Goal: Information Seeking & Learning: Understand process/instructions

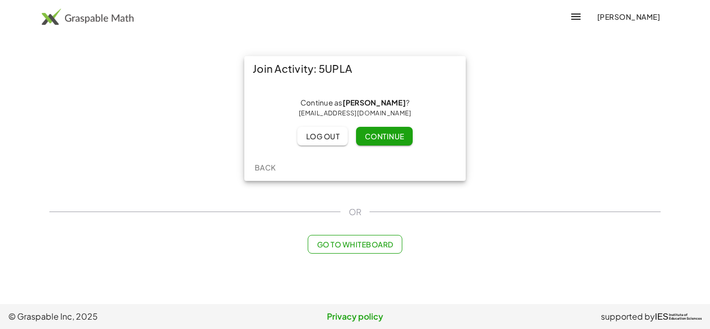
click at [390, 145] on button "Continue" at bounding box center [384, 136] width 56 height 19
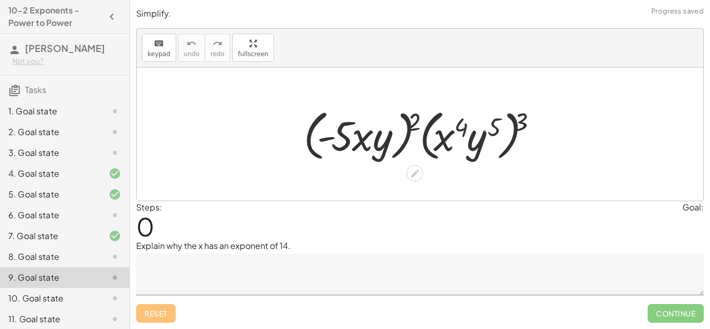
click at [501, 122] on div at bounding box center [423, 134] width 251 height 60
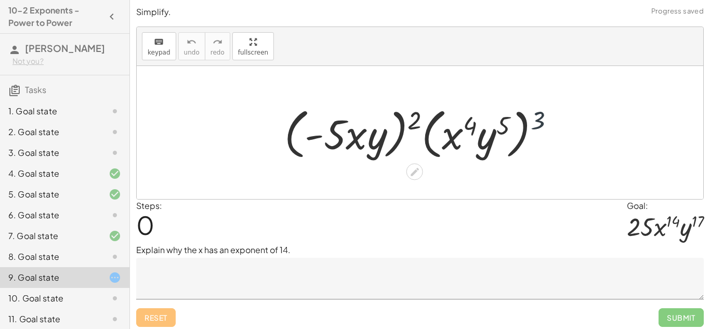
drag, startPoint x: 534, startPoint y: 119, endPoint x: 524, endPoint y: 122, distance: 9.7
click at [524, 122] on div at bounding box center [423, 133] width 289 height 60
drag, startPoint x: 410, startPoint y: 122, endPoint x: 380, endPoint y: 126, distance: 30.4
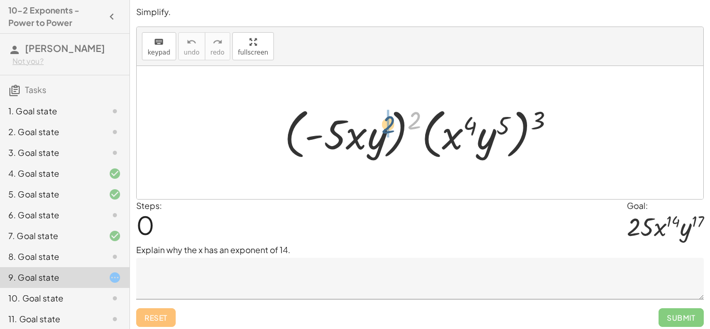
click at [380, 126] on div at bounding box center [423, 133] width 289 height 60
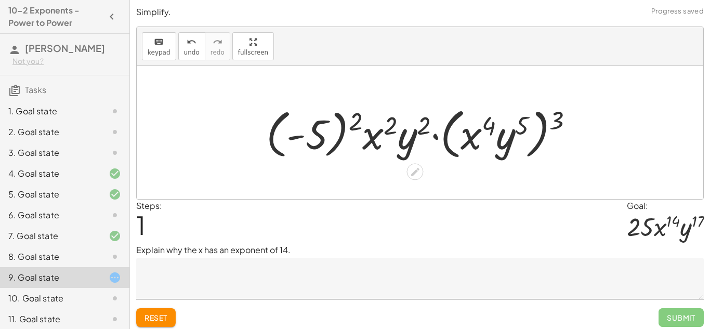
click at [337, 131] on div at bounding box center [424, 133] width 326 height 60
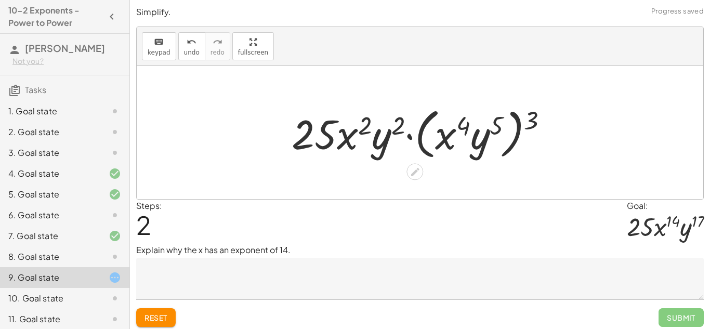
click at [527, 122] on div at bounding box center [423, 133] width 275 height 60
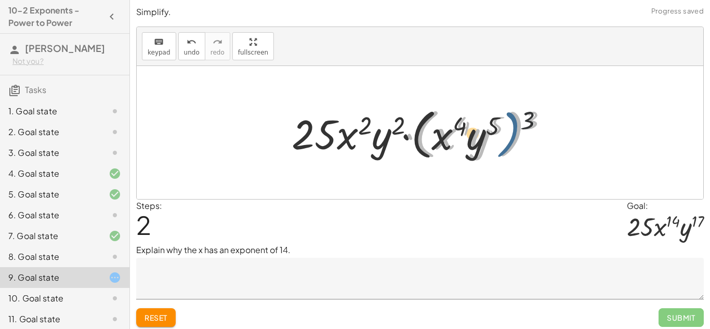
drag, startPoint x: 521, startPoint y: 123, endPoint x: 513, endPoint y: 124, distance: 7.9
click at [513, 124] on div at bounding box center [423, 133] width 275 height 60
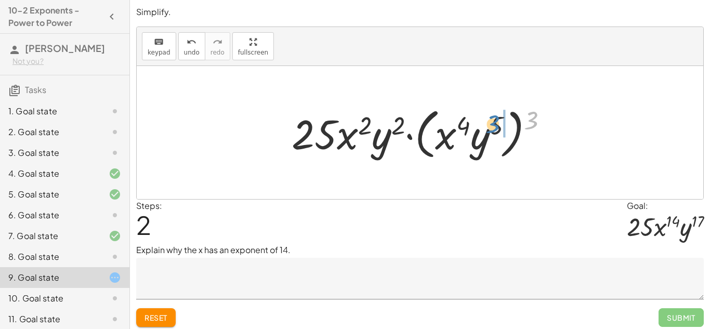
drag, startPoint x: 530, startPoint y: 122, endPoint x: 495, endPoint y: 126, distance: 36.1
click at [495, 126] on div at bounding box center [423, 133] width 275 height 60
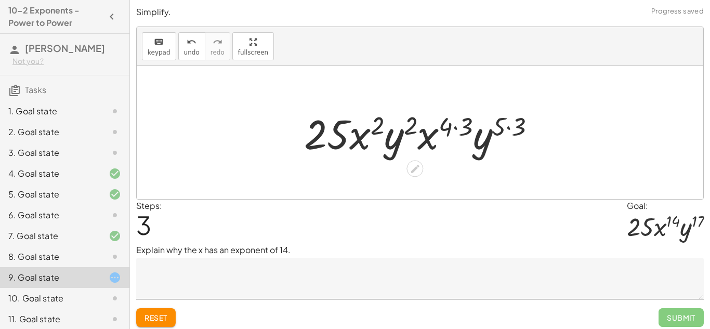
click at [508, 129] on div at bounding box center [424, 133] width 250 height 54
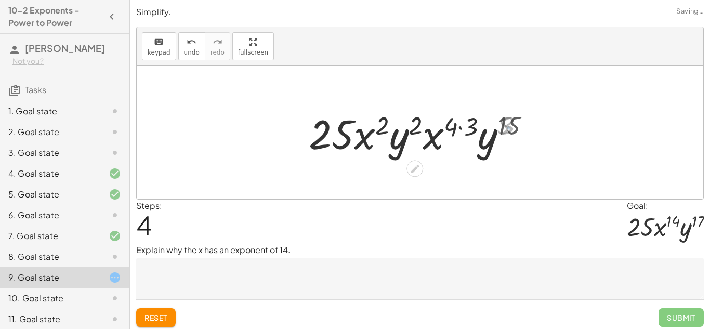
click at [460, 129] on div at bounding box center [423, 133] width 239 height 54
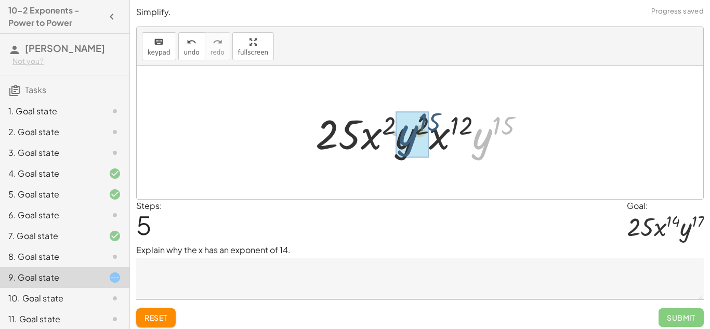
drag, startPoint x: 481, startPoint y: 139, endPoint x: 406, endPoint y: 136, distance: 74.4
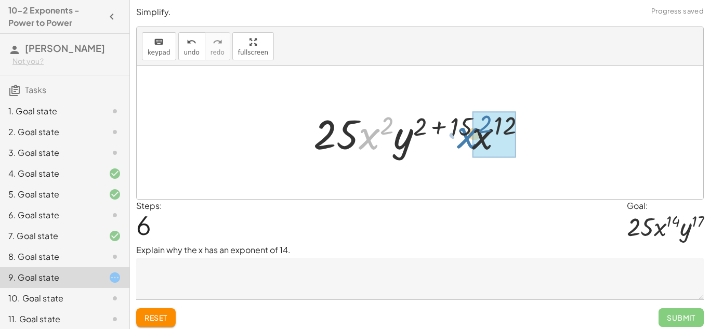
drag, startPoint x: 371, startPoint y: 135, endPoint x: 471, endPoint y: 135, distance: 99.7
click at [471, 135] on div at bounding box center [423, 133] width 231 height 54
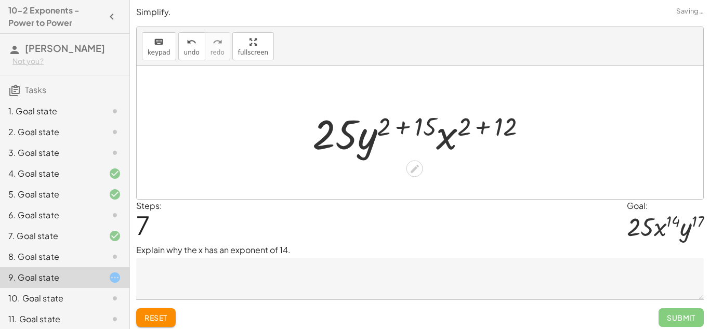
click at [480, 128] on div at bounding box center [423, 133] width 233 height 54
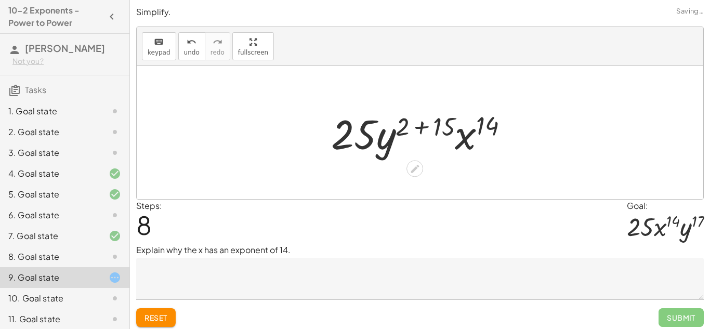
click at [416, 126] on div at bounding box center [424, 133] width 196 height 54
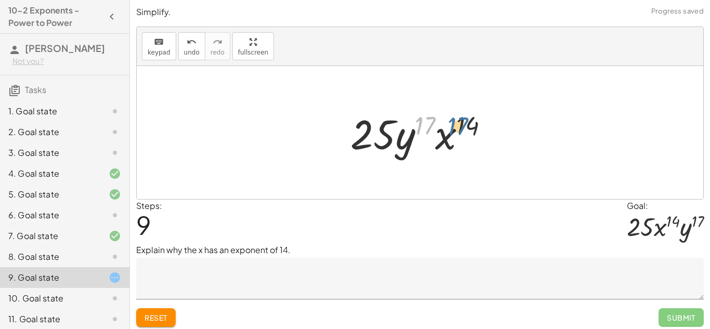
drag, startPoint x: 428, startPoint y: 129, endPoint x: 446, endPoint y: 131, distance: 18.3
click at [446, 131] on div at bounding box center [423, 133] width 157 height 54
drag, startPoint x: 426, startPoint y: 124, endPoint x: 465, endPoint y: 127, distance: 39.1
click at [465, 127] on div at bounding box center [423, 133] width 157 height 54
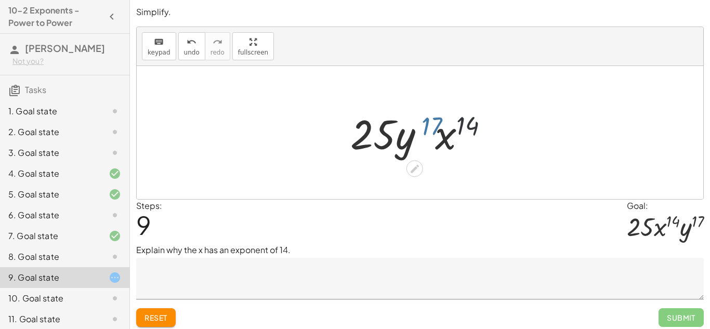
click at [464, 127] on div at bounding box center [423, 133] width 157 height 54
drag, startPoint x: 446, startPoint y: 142, endPoint x: 401, endPoint y: 145, distance: 45.3
click at [401, 145] on div at bounding box center [423, 133] width 157 height 54
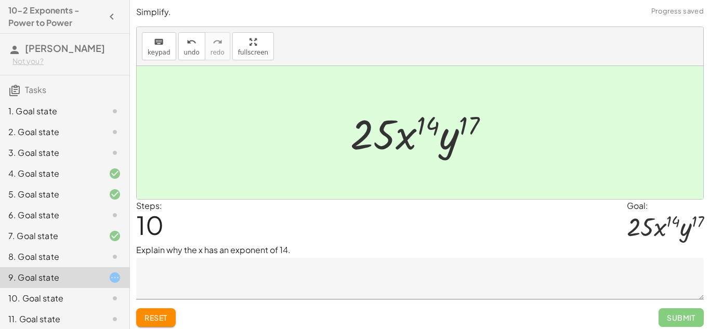
click at [497, 191] on div at bounding box center [420, 132] width 566 height 133
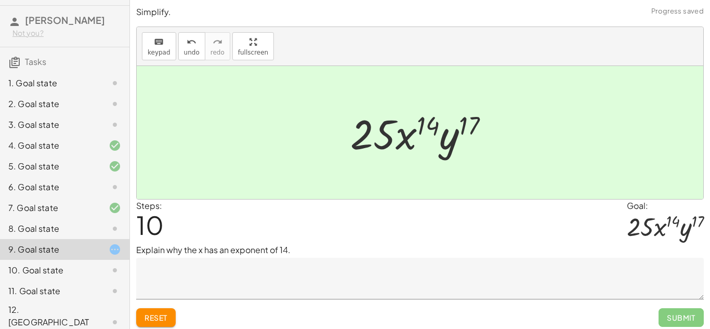
scroll to position [38, 0]
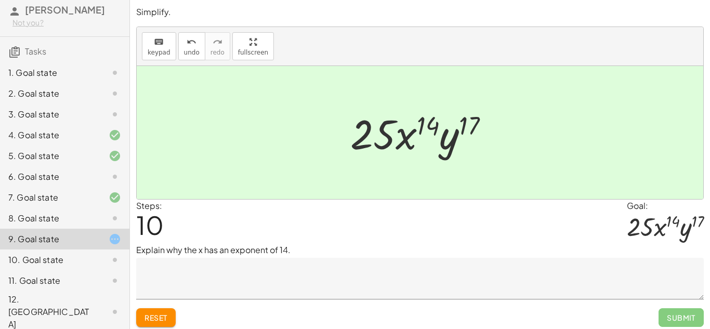
click at [88, 249] on div "9. Goal state" at bounding box center [64, 239] width 129 height 21
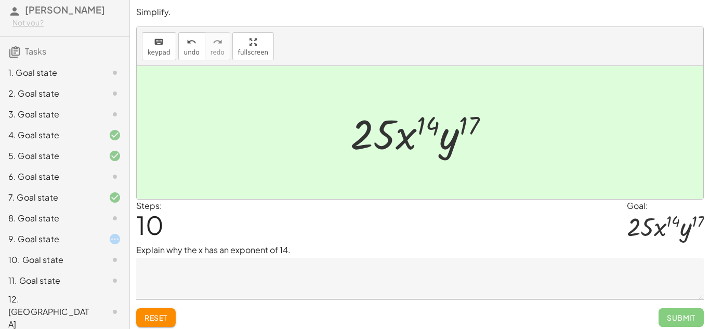
click at [89, 266] on div "10. Goal state" at bounding box center [50, 260] width 84 height 12
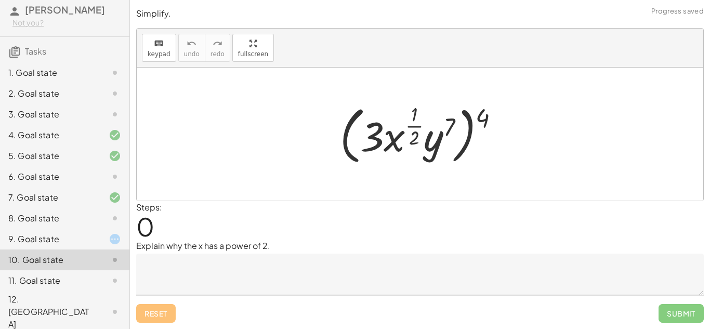
click at [474, 115] on div at bounding box center [424, 134] width 178 height 68
click at [470, 115] on div at bounding box center [424, 134] width 178 height 68
drag, startPoint x: 480, startPoint y: 117, endPoint x: 450, endPoint y: 134, distance: 33.7
click at [450, 134] on div at bounding box center [424, 134] width 178 height 68
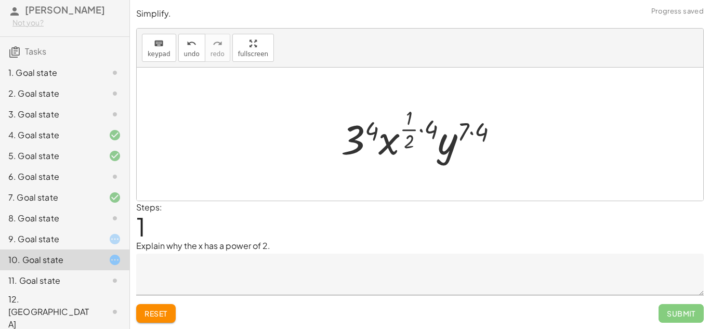
click at [473, 130] on div at bounding box center [424, 133] width 176 height 61
click at [423, 130] on div at bounding box center [424, 133] width 174 height 61
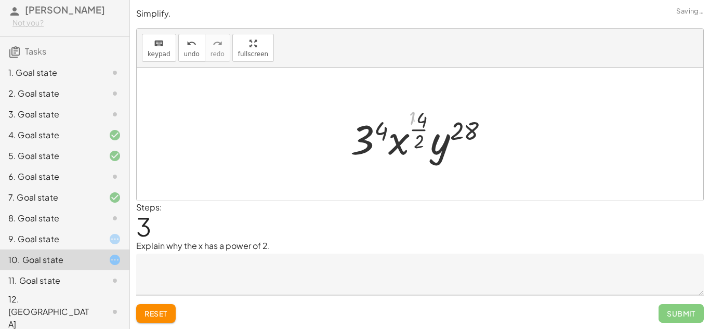
click at [390, 137] on div at bounding box center [423, 133] width 154 height 61
click at [381, 137] on div at bounding box center [423, 133] width 154 height 61
drag, startPoint x: 414, startPoint y: 134, endPoint x: 420, endPoint y: 139, distance: 8.5
click at [420, 139] on div at bounding box center [423, 133] width 156 height 61
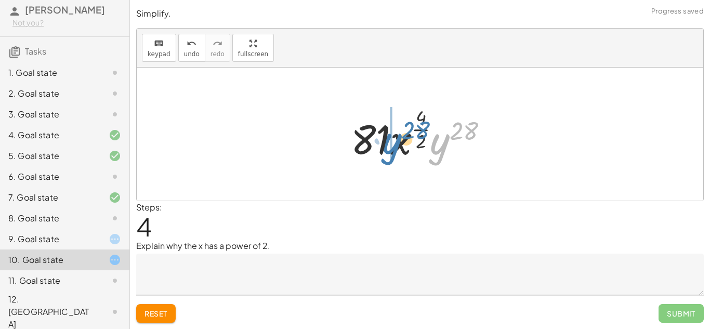
drag, startPoint x: 445, startPoint y: 140, endPoint x: 397, endPoint y: 138, distance: 48.4
click at [397, 138] on div at bounding box center [423, 133] width 156 height 61
drag, startPoint x: 449, startPoint y: 143, endPoint x: 398, endPoint y: 142, distance: 51.4
click at [398, 142] on div at bounding box center [423, 133] width 156 height 61
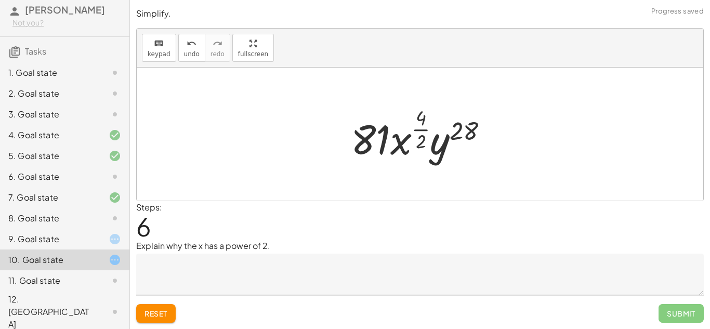
click at [422, 131] on div at bounding box center [423, 133] width 156 height 61
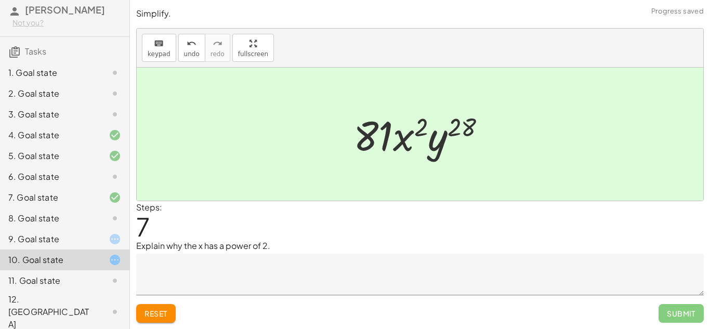
click at [112, 287] on icon at bounding box center [115, 280] width 12 height 12
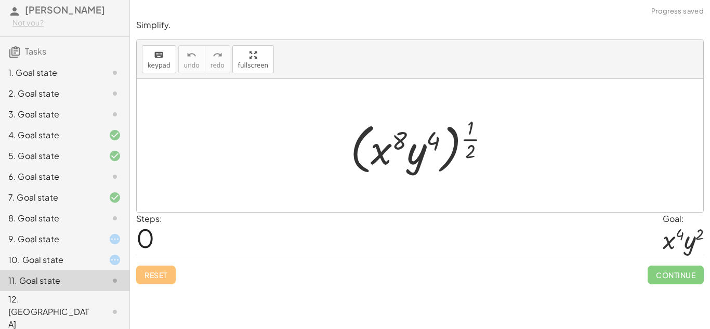
click at [470, 141] on div at bounding box center [423, 145] width 157 height 64
drag, startPoint x: 470, startPoint y: 141, endPoint x: 442, endPoint y: 142, distance: 27.6
click at [442, 142] on div at bounding box center [423, 145] width 157 height 64
drag, startPoint x: 467, startPoint y: 142, endPoint x: 430, endPoint y: 139, distance: 37.1
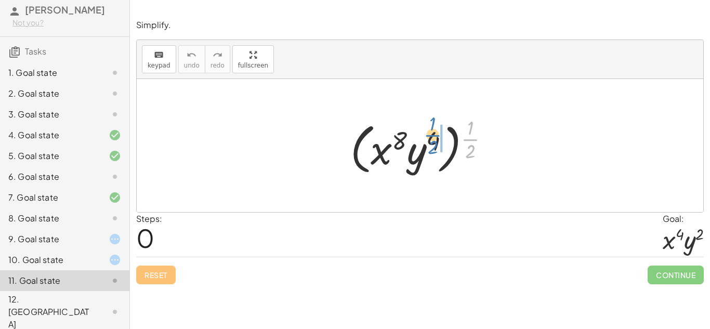
click at [430, 139] on div at bounding box center [423, 145] width 157 height 64
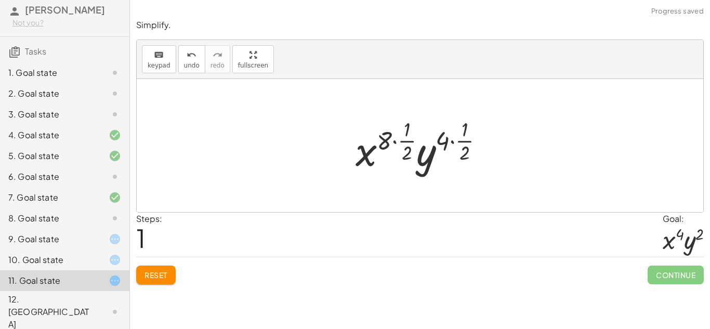
click at [451, 142] on div at bounding box center [423, 145] width 146 height 61
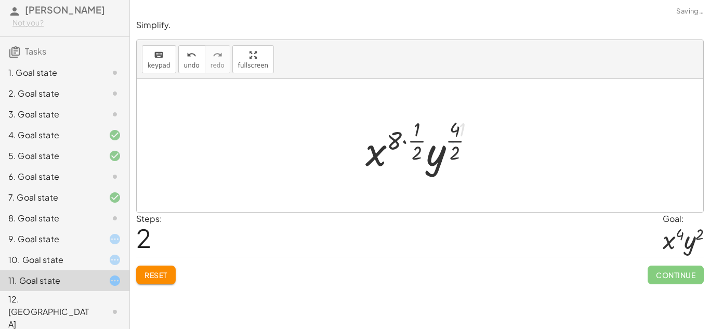
click at [403, 146] on div at bounding box center [423, 145] width 127 height 61
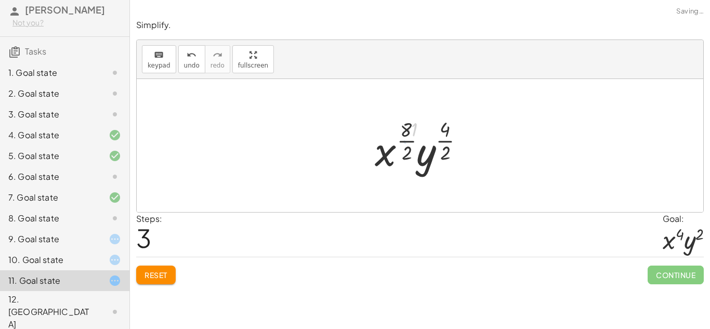
click at [446, 143] on div at bounding box center [423, 145] width 107 height 61
click at [402, 143] on div at bounding box center [423, 145] width 102 height 61
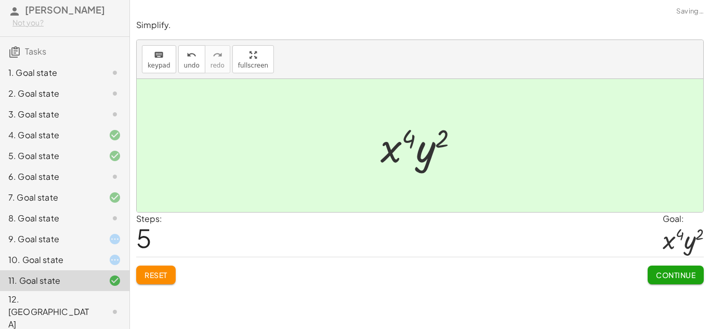
click at [89, 270] on div "9. Goal state" at bounding box center [64, 280] width 129 height 21
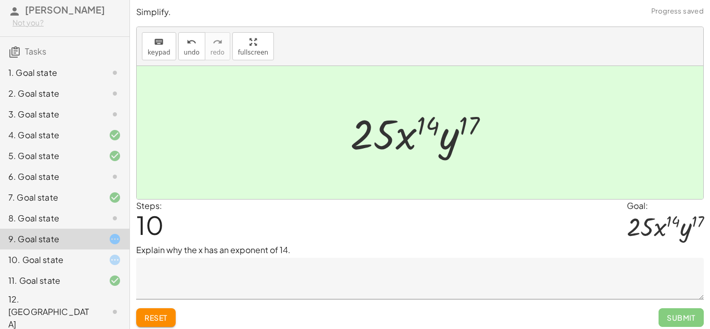
click at [100, 311] on div at bounding box center [106, 311] width 29 height 12
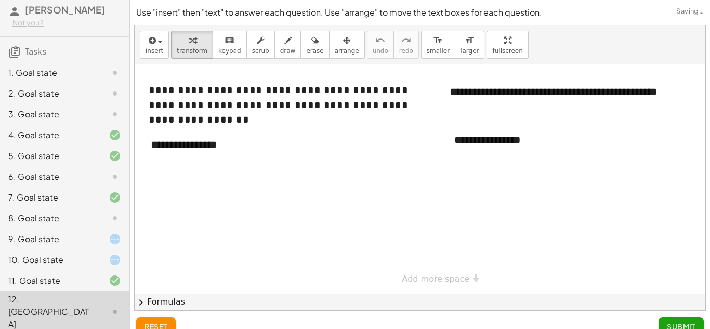
scroll to position [0, 0]
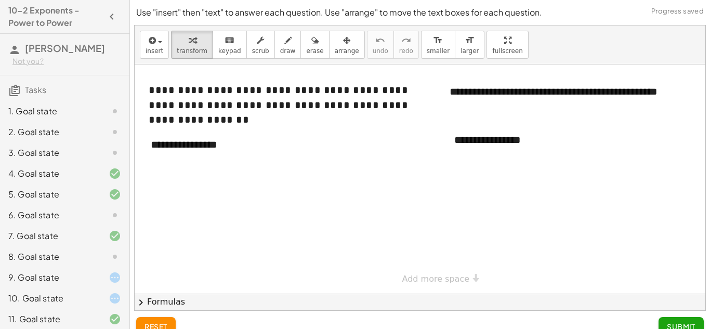
click at [94, 117] on div at bounding box center [106, 111] width 29 height 12
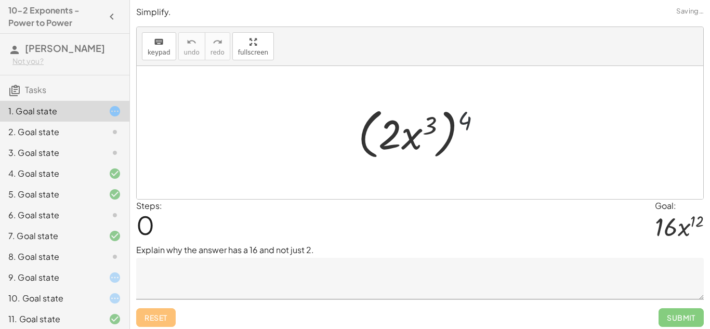
click at [464, 125] on div at bounding box center [424, 133] width 142 height 60
drag, startPoint x: 464, startPoint y: 125, endPoint x: 439, endPoint y: 125, distance: 24.4
click at [439, 125] on div at bounding box center [424, 133] width 142 height 60
drag, startPoint x: 461, startPoint y: 123, endPoint x: 431, endPoint y: 126, distance: 30.9
click at [431, 126] on div at bounding box center [424, 133] width 142 height 60
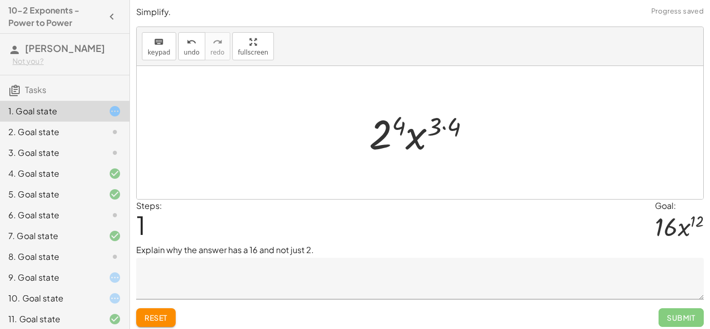
click at [448, 127] on div at bounding box center [424, 133] width 121 height 54
click at [393, 131] on div at bounding box center [423, 133] width 109 height 54
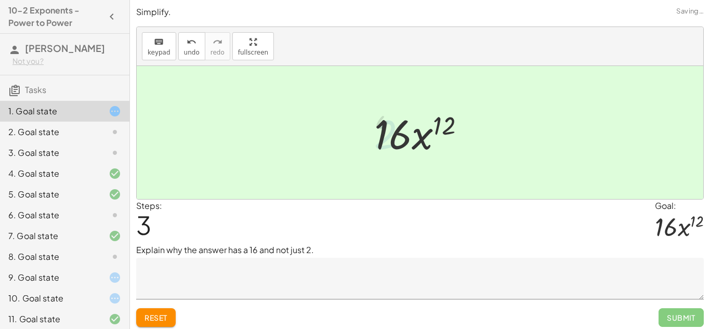
click at [433, 136] on div at bounding box center [424, 133] width 110 height 54
click at [92, 163] on div "2. Goal state" at bounding box center [64, 173] width 129 height 21
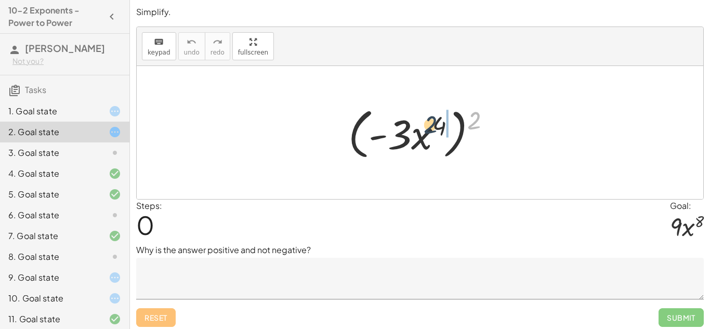
drag, startPoint x: 472, startPoint y: 126, endPoint x: 428, endPoint y: 131, distance: 44.4
click at [428, 131] on div at bounding box center [423, 133] width 161 height 60
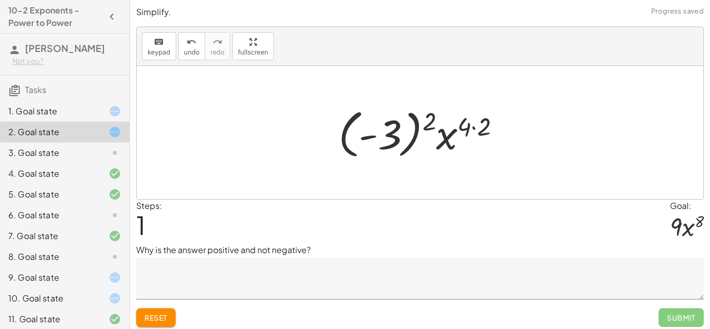
click at [473, 129] on div at bounding box center [423, 133] width 181 height 58
click at [395, 127] on div at bounding box center [423, 133] width 163 height 58
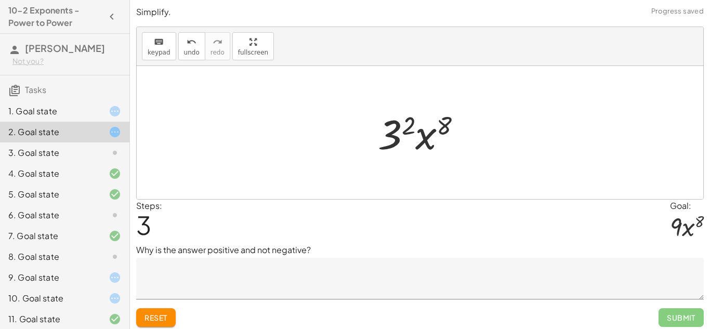
click at [403, 138] on div at bounding box center [423, 133] width 102 height 54
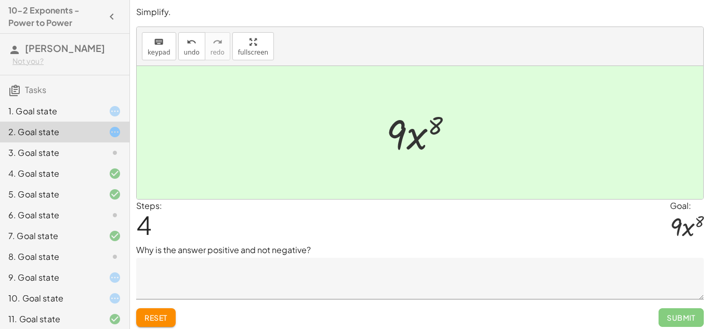
click at [102, 184] on div "3. Goal state" at bounding box center [64, 194] width 129 height 21
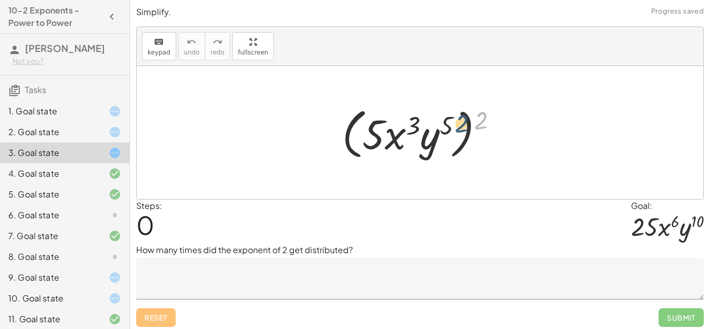
drag, startPoint x: 485, startPoint y: 119, endPoint x: 461, endPoint y: 123, distance: 23.6
click at [461, 123] on div at bounding box center [424, 133] width 174 height 60
drag, startPoint x: 481, startPoint y: 122, endPoint x: 450, endPoint y: 121, distance: 30.7
click at [450, 121] on div at bounding box center [424, 133] width 174 height 60
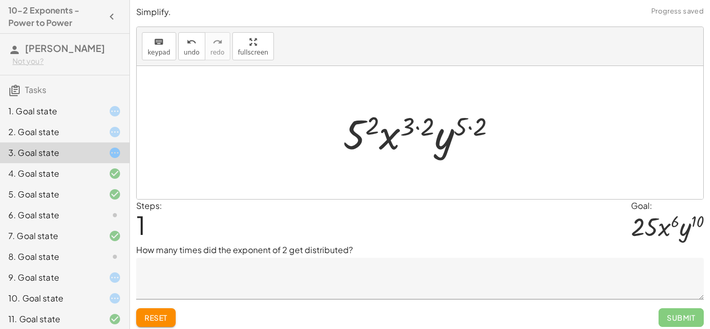
click at [470, 127] on div at bounding box center [424, 133] width 172 height 54
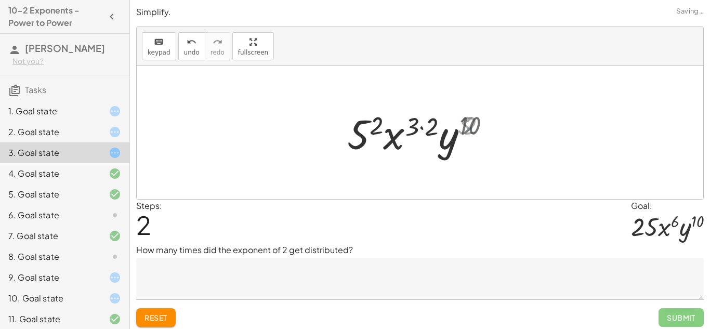
click at [428, 123] on div at bounding box center [423, 133] width 161 height 54
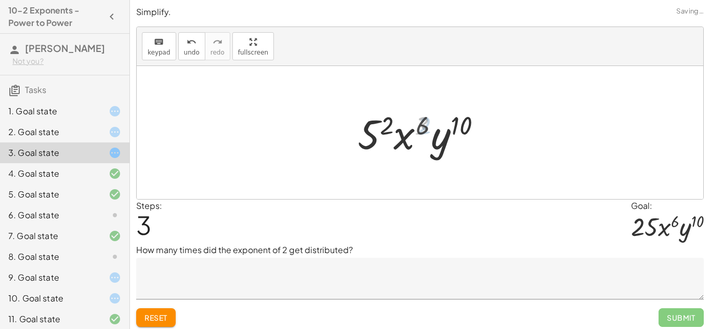
click at [385, 132] on div at bounding box center [423, 133] width 140 height 54
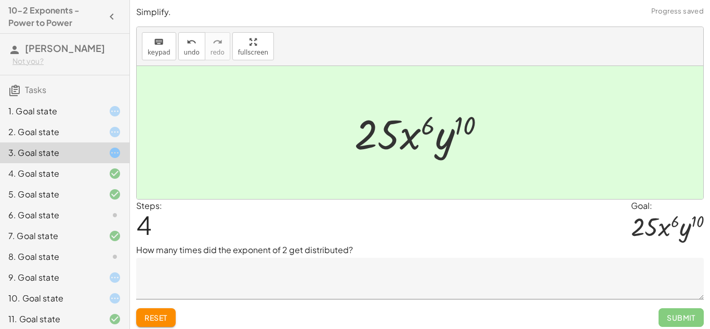
click at [94, 221] on div at bounding box center [106, 215] width 29 height 12
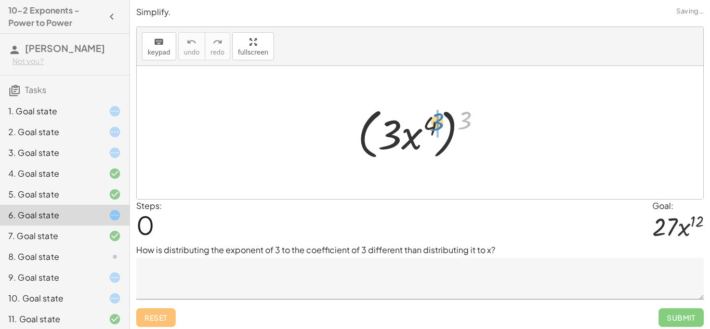
drag, startPoint x: 468, startPoint y: 117, endPoint x: 440, endPoint y: 119, distance: 28.1
click at [440, 119] on div at bounding box center [423, 133] width 143 height 60
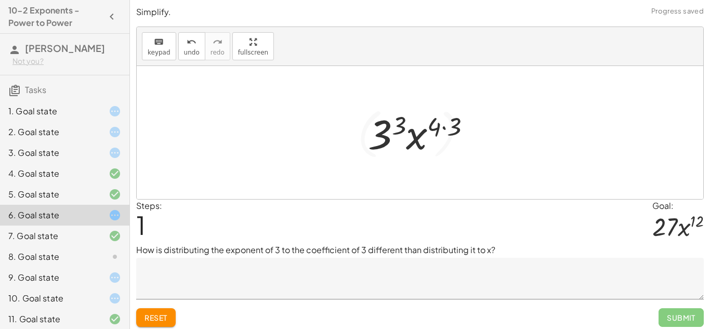
click at [445, 124] on div at bounding box center [424, 133] width 122 height 54
click at [394, 126] on div at bounding box center [423, 133] width 110 height 54
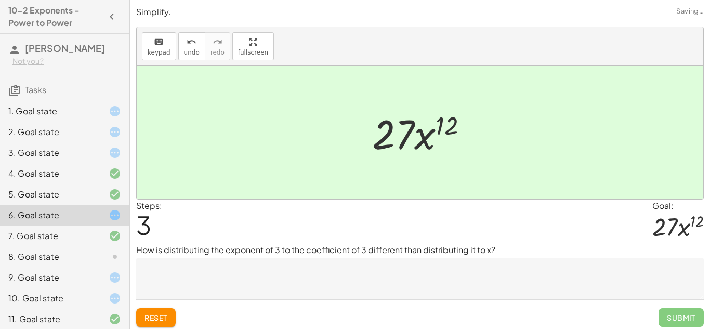
scroll to position [38, 0]
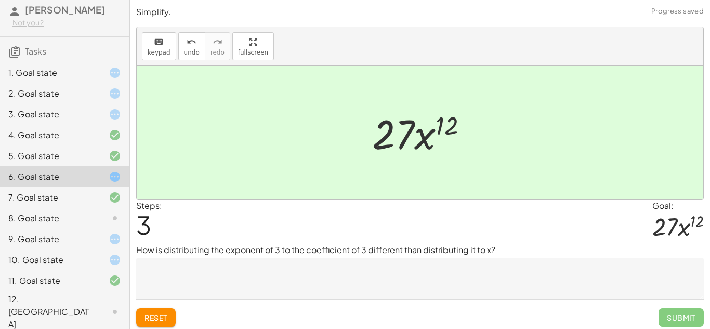
click at [116, 224] on icon at bounding box center [115, 218] width 12 height 12
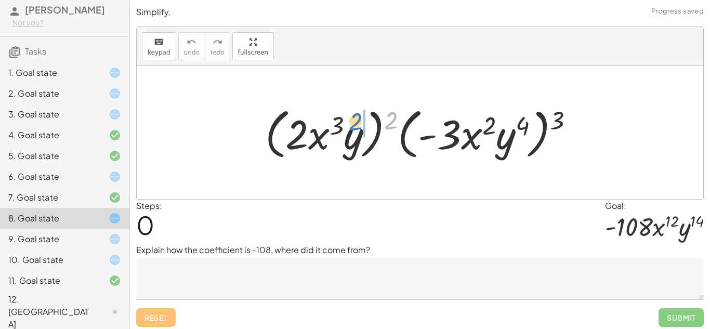
drag, startPoint x: 394, startPoint y: 122, endPoint x: 357, endPoint y: 123, distance: 36.4
click at [357, 123] on div at bounding box center [424, 133] width 328 height 60
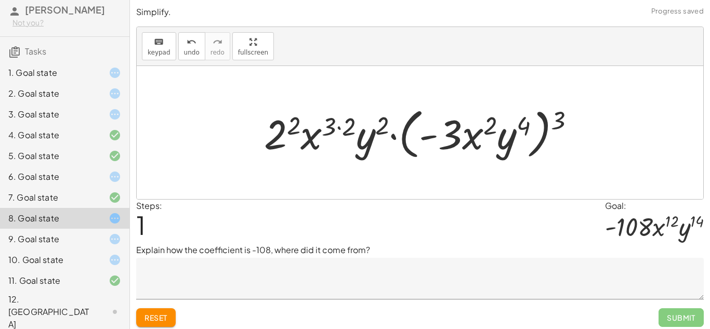
click at [335, 122] on div at bounding box center [424, 133] width 330 height 60
click at [288, 131] on div at bounding box center [424, 133] width 330 height 60
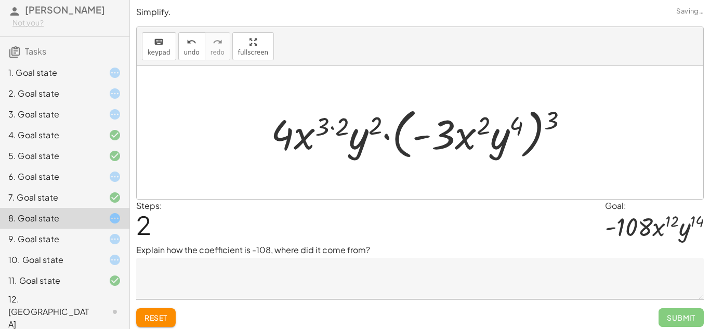
click at [336, 129] on div at bounding box center [423, 133] width 316 height 60
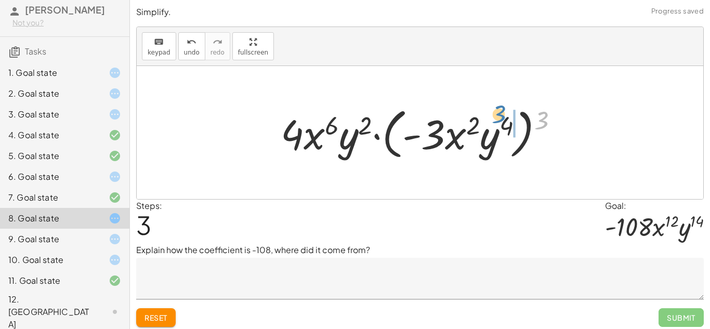
drag, startPoint x: 540, startPoint y: 120, endPoint x: 501, endPoint y: 115, distance: 39.2
click at [501, 115] on div at bounding box center [423, 133] width 296 height 60
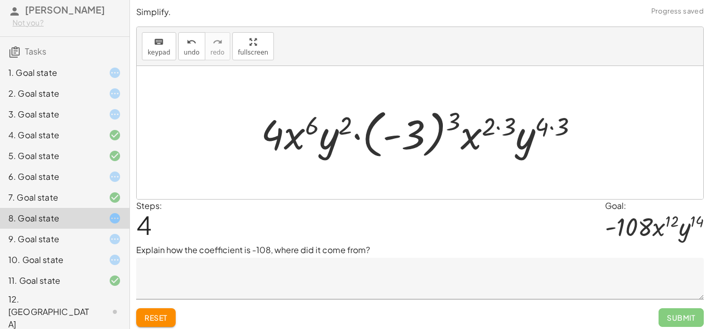
click at [550, 127] on div at bounding box center [424, 133] width 337 height 58
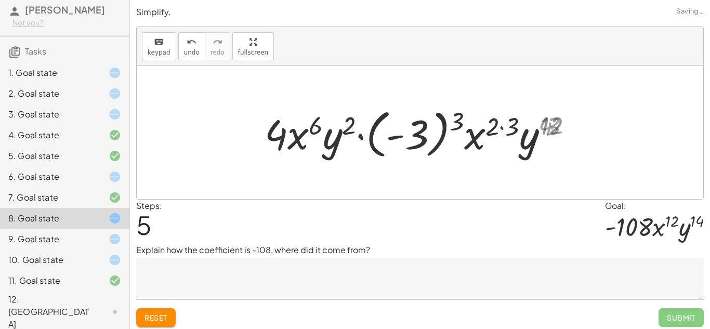
click at [505, 128] on div at bounding box center [423, 133] width 325 height 58
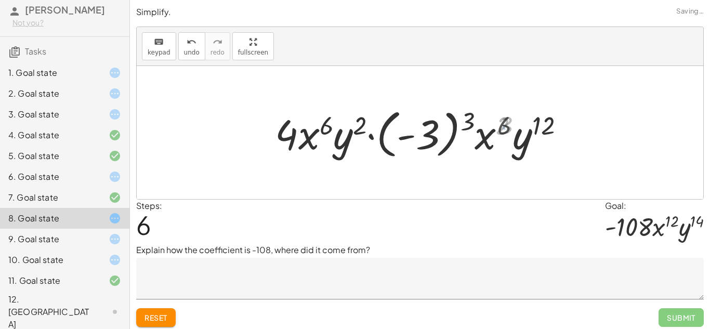
click at [459, 119] on div at bounding box center [423, 133] width 305 height 58
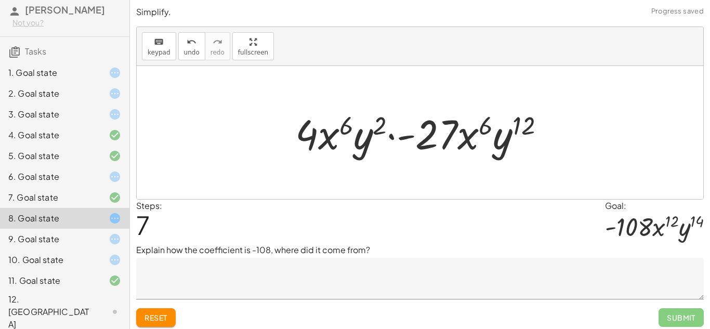
click at [420, 137] on div at bounding box center [424, 133] width 268 height 54
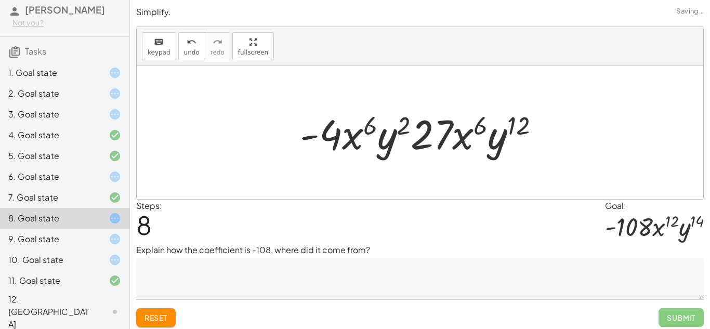
click at [362, 137] on div at bounding box center [424, 133] width 258 height 54
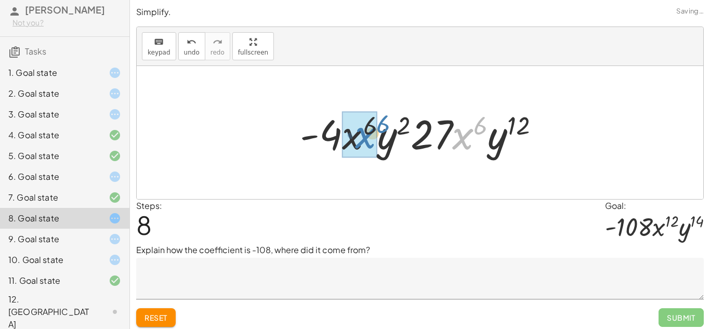
drag, startPoint x: 464, startPoint y: 135, endPoint x: 365, endPoint y: 133, distance: 99.2
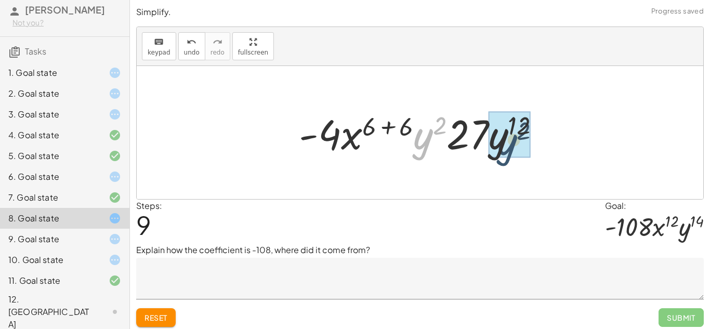
drag, startPoint x: 431, startPoint y: 136, endPoint x: 521, endPoint y: 142, distance: 90.6
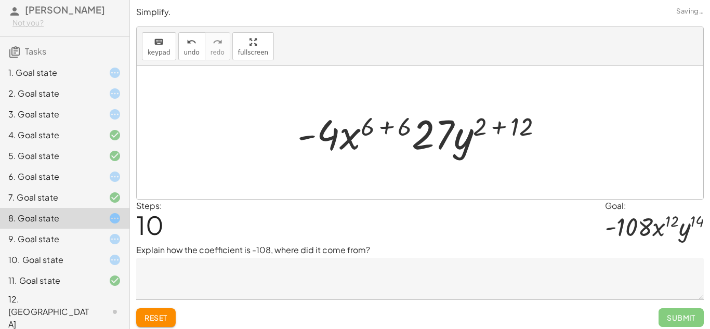
click at [503, 125] on div at bounding box center [424, 133] width 264 height 54
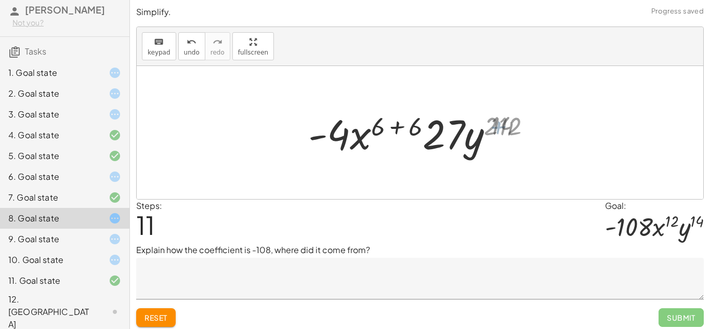
click at [408, 127] on div at bounding box center [423, 133] width 227 height 54
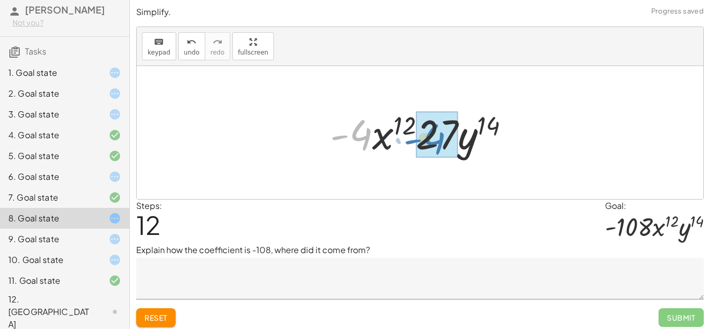
drag, startPoint x: 365, startPoint y: 136, endPoint x: 437, endPoint y: 140, distance: 72.9
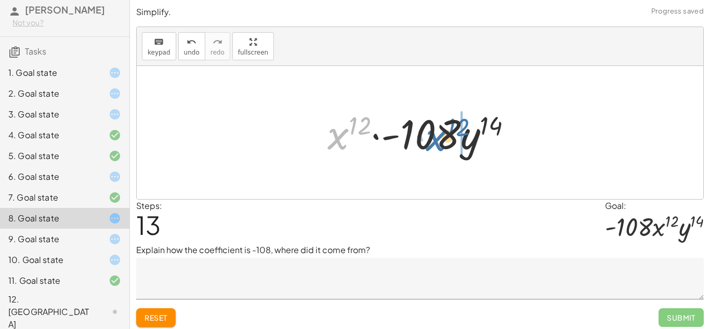
drag, startPoint x: 348, startPoint y: 137, endPoint x: 449, endPoint y: 139, distance: 101.9
click at [449, 139] on div at bounding box center [423, 133] width 203 height 54
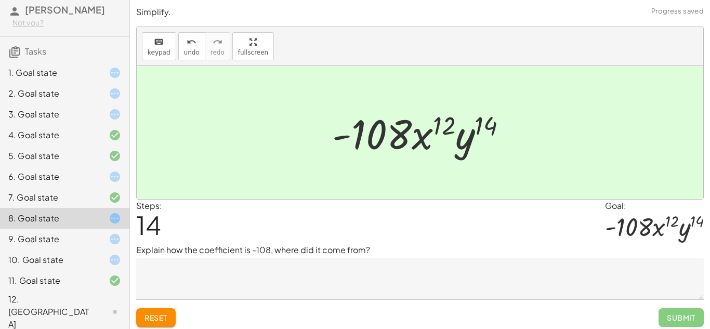
scroll to position [4, 0]
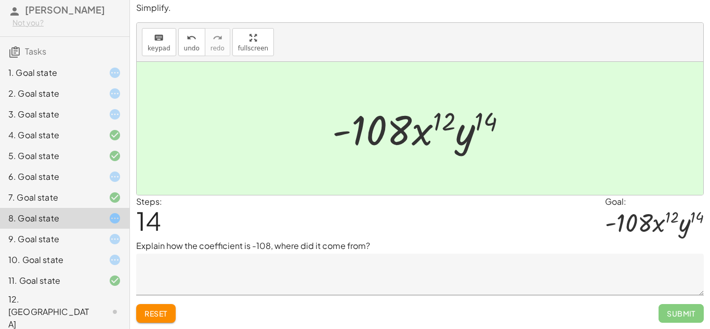
click at [110, 312] on icon at bounding box center [115, 311] width 12 height 12
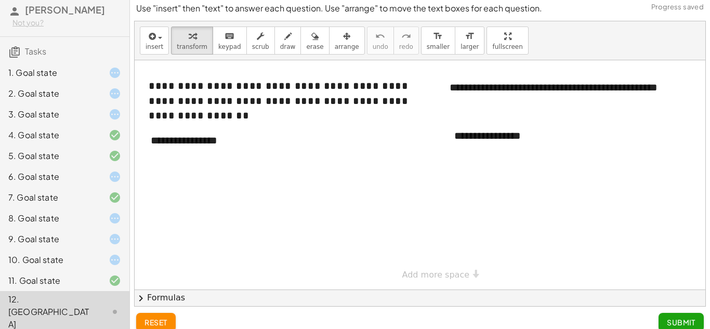
click at [99, 287] on div at bounding box center [106, 280] width 29 height 12
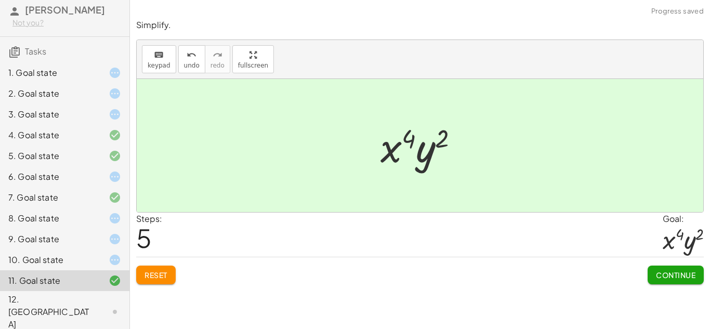
click at [157, 281] on button "Reset" at bounding box center [155, 274] width 39 height 19
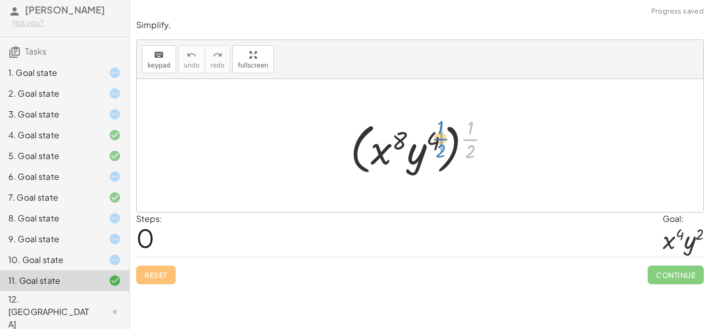
drag, startPoint x: 476, startPoint y: 137, endPoint x: 446, endPoint y: 137, distance: 30.1
click at [446, 137] on div at bounding box center [423, 145] width 157 height 64
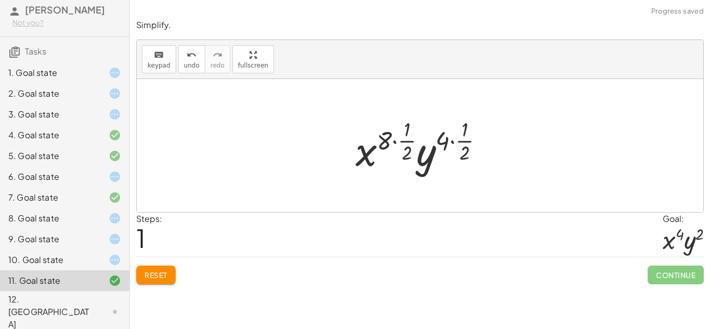
click at [460, 143] on div at bounding box center [423, 145] width 146 height 61
click at [451, 143] on div at bounding box center [423, 145] width 146 height 61
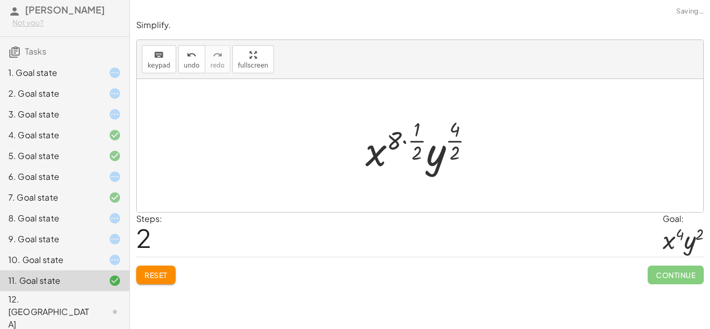
click at [406, 143] on div at bounding box center [423, 145] width 127 height 61
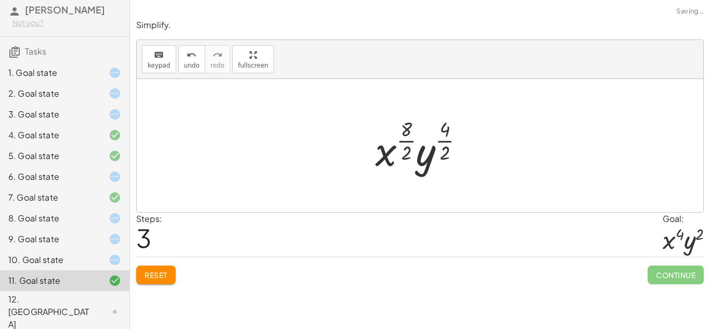
click at [409, 140] on div at bounding box center [423, 145] width 107 height 61
click at [431, 144] on div at bounding box center [424, 145] width 102 height 61
click at [441, 144] on div at bounding box center [424, 145] width 102 height 61
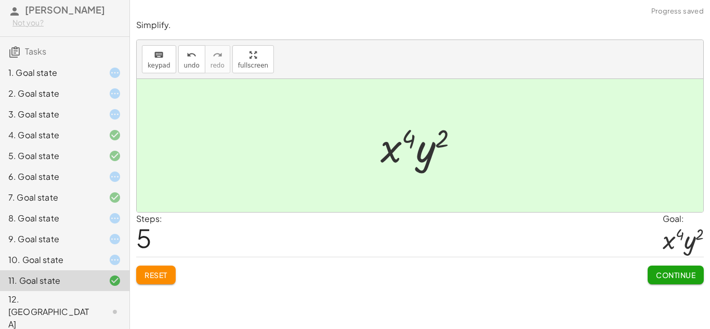
click at [223, 239] on div "Steps: 5 Goal: · x 4 · y 2" at bounding box center [419, 234] width 567 height 45
click at [658, 272] on span "Continue" at bounding box center [675, 274] width 39 height 9
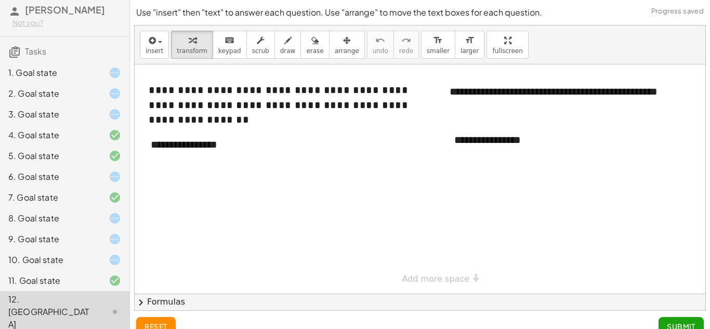
click at [111, 291] on div "10. Goal state" at bounding box center [64, 312] width 129 height 42
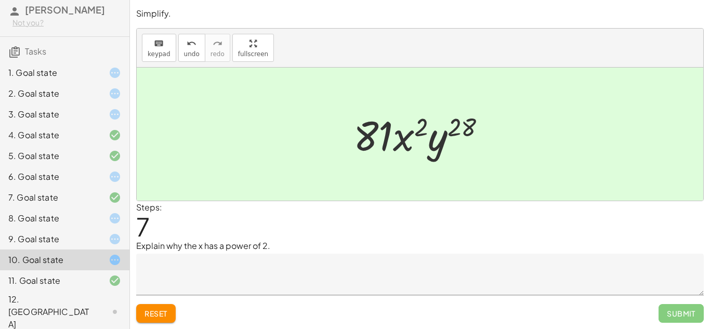
click at [167, 315] on span "Reset" at bounding box center [155, 313] width 23 height 9
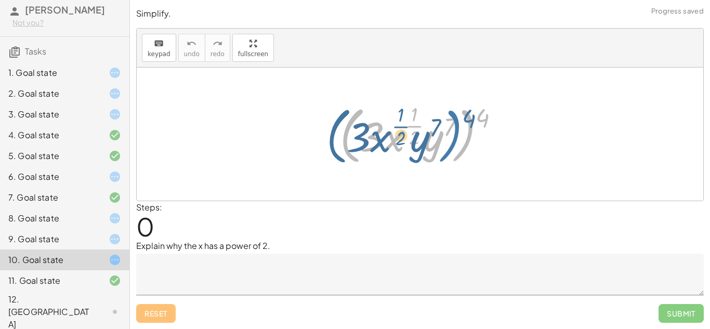
drag, startPoint x: 465, startPoint y: 116, endPoint x: 451, endPoint y: 117, distance: 14.6
click at [451, 117] on div at bounding box center [424, 134] width 178 height 68
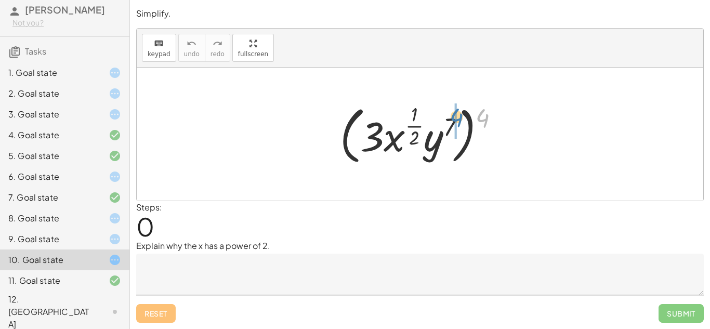
drag, startPoint x: 487, startPoint y: 117, endPoint x: 460, endPoint y: 116, distance: 27.6
click at [460, 116] on div at bounding box center [424, 134] width 178 height 68
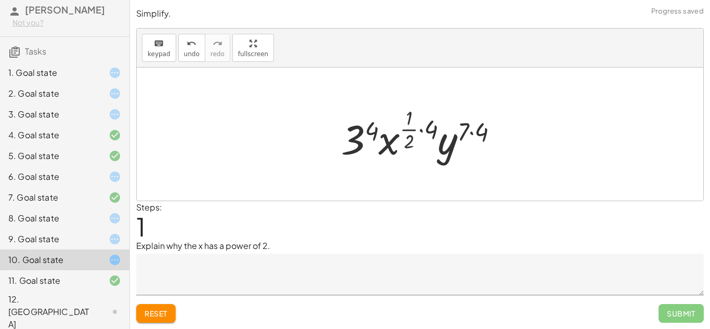
click at [471, 135] on div at bounding box center [424, 133] width 176 height 61
click at [358, 139] on div at bounding box center [424, 133] width 174 height 61
click at [425, 128] on div at bounding box center [424, 133] width 176 height 61
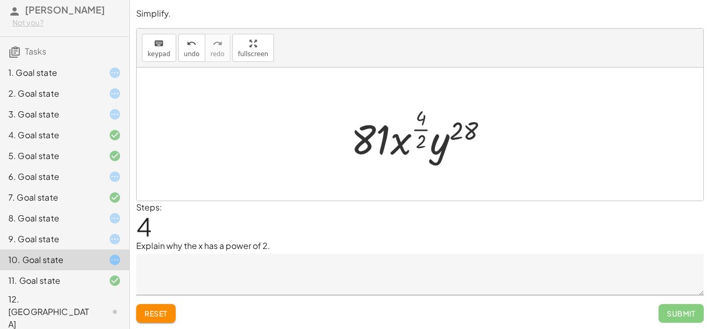
click at [421, 130] on div at bounding box center [423, 133] width 156 height 61
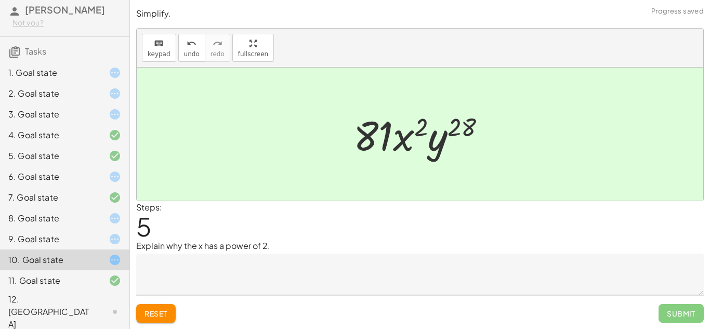
click at [279, 274] on textarea at bounding box center [419, 275] width 567 height 42
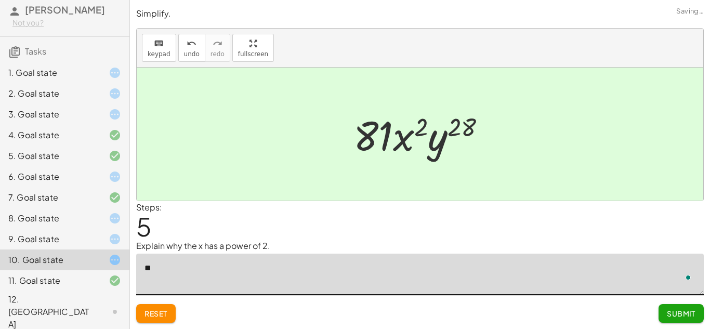
type textarea "*"
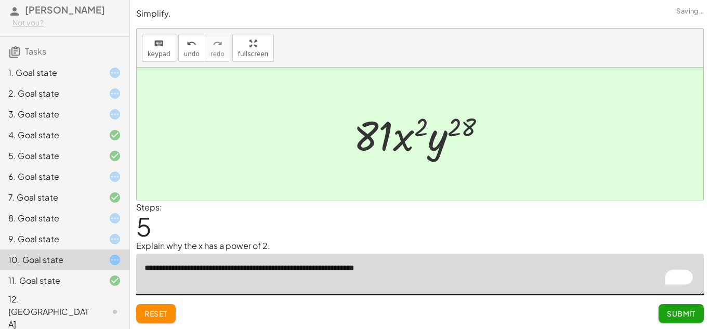
type textarea "**********"
click at [678, 312] on span "Submit" at bounding box center [680, 313] width 29 height 9
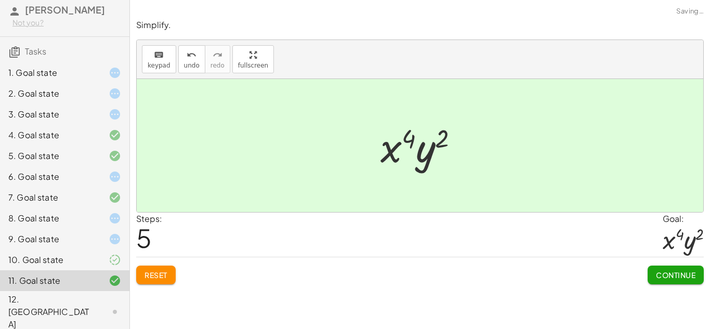
click at [659, 275] on span "Continue" at bounding box center [675, 274] width 39 height 9
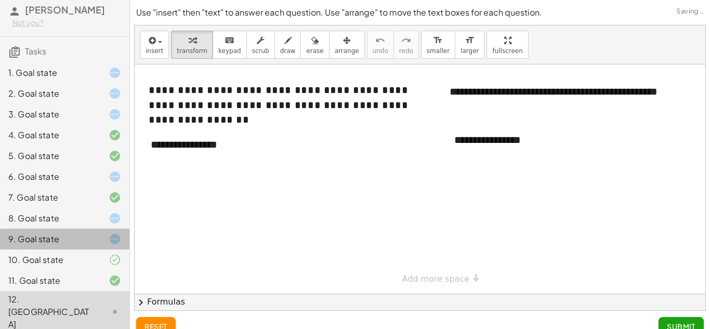
click at [94, 245] on div at bounding box center [106, 239] width 29 height 12
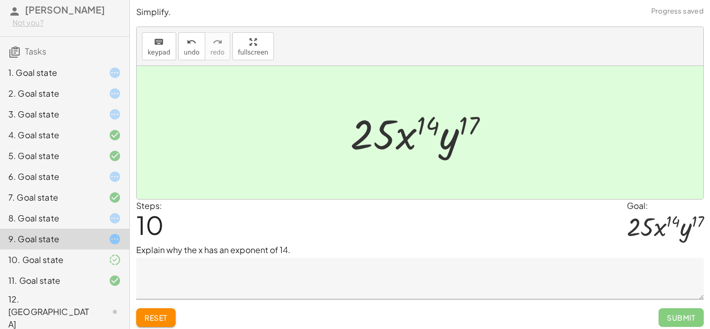
click at [159, 312] on button "Reset" at bounding box center [155, 317] width 39 height 19
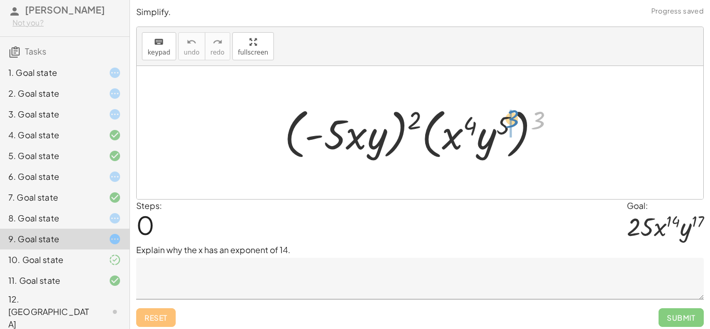
drag, startPoint x: 532, startPoint y: 124, endPoint x: 506, endPoint y: 122, distance: 26.5
click at [506, 122] on div at bounding box center [423, 133] width 289 height 60
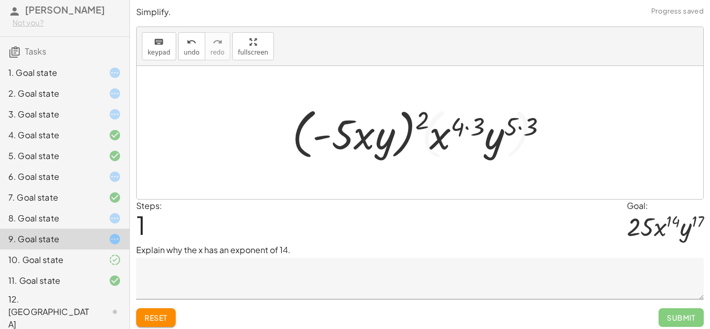
click at [516, 124] on div at bounding box center [424, 133] width 274 height 60
click at [524, 127] on div at bounding box center [424, 133] width 274 height 60
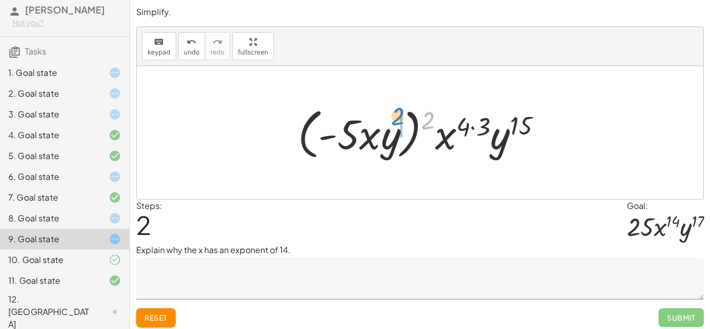
drag, startPoint x: 431, startPoint y: 122, endPoint x: 398, endPoint y: 117, distance: 32.5
click at [398, 117] on div at bounding box center [423, 133] width 262 height 60
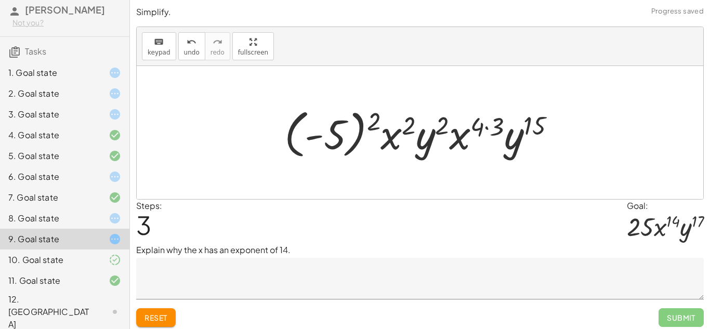
click at [357, 125] on div at bounding box center [424, 133] width 290 height 58
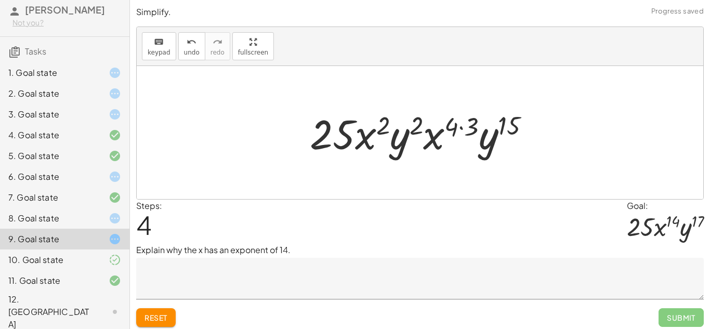
click at [336, 133] on div at bounding box center [423, 133] width 239 height 54
click at [460, 129] on div at bounding box center [423, 133] width 239 height 54
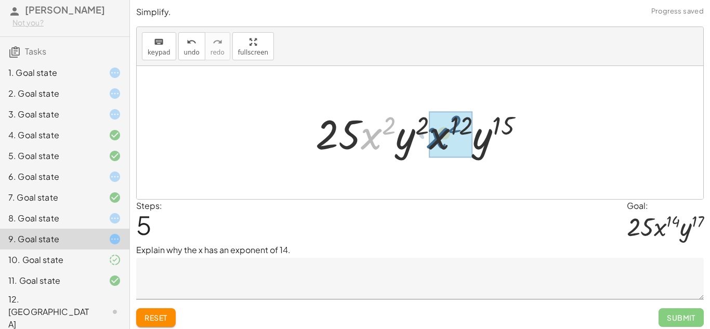
drag, startPoint x: 375, startPoint y: 136, endPoint x: 441, endPoint y: 135, distance: 66.0
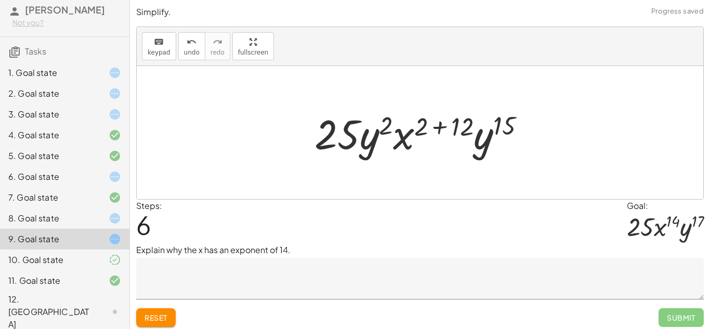
click at [438, 124] on div at bounding box center [423, 133] width 229 height 54
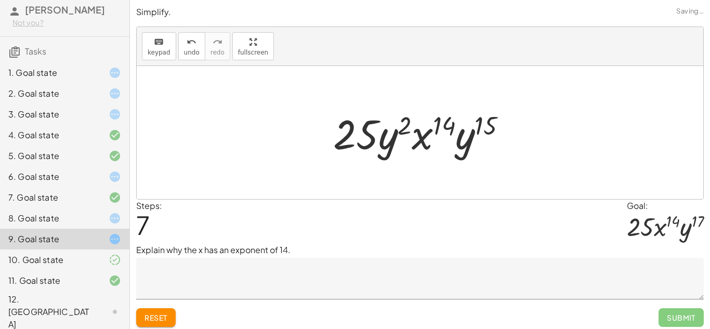
click at [474, 135] on div at bounding box center [424, 133] width 192 height 54
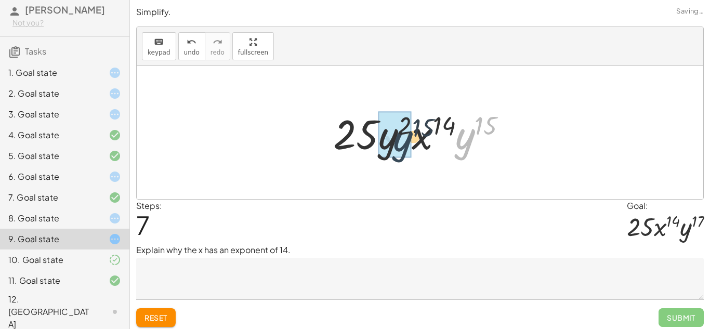
drag, startPoint x: 471, startPoint y: 135, endPoint x: 402, endPoint y: 136, distance: 69.1
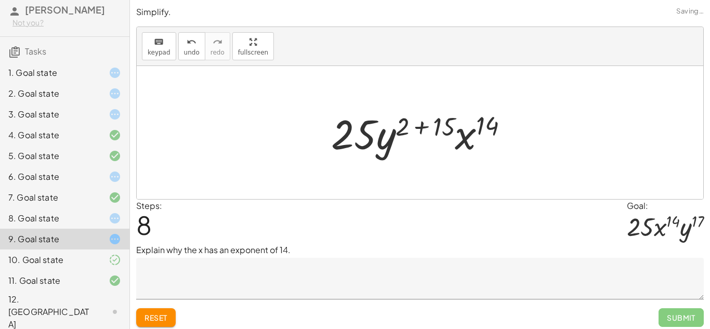
click at [417, 128] on div at bounding box center [424, 133] width 196 height 54
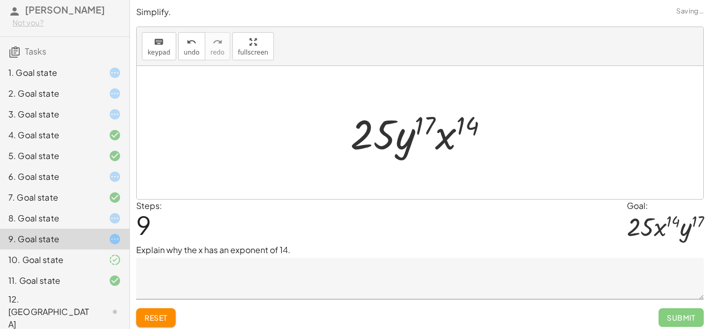
click at [155, 320] on span "Reset" at bounding box center [155, 317] width 23 height 9
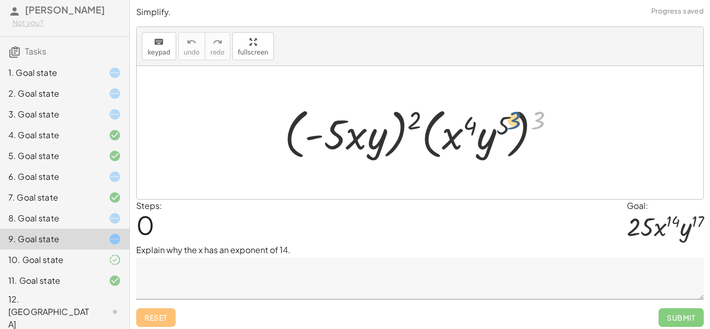
drag, startPoint x: 543, startPoint y: 121, endPoint x: 516, endPoint y: 120, distance: 27.0
click at [516, 120] on div at bounding box center [423, 133] width 289 height 60
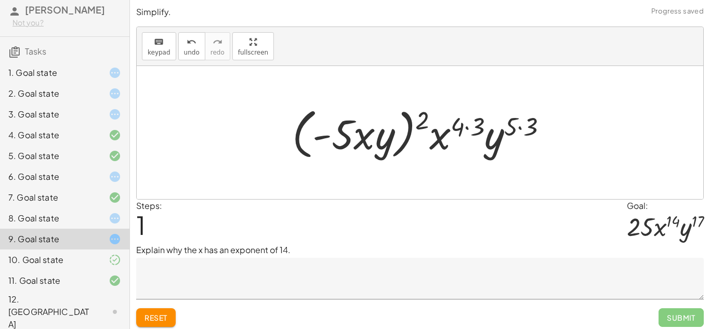
click at [305, 282] on textarea at bounding box center [419, 279] width 567 height 42
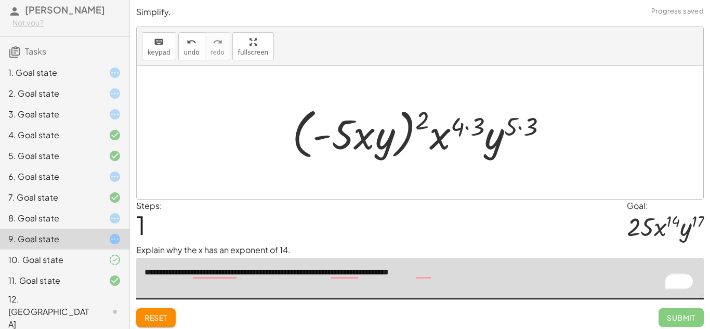
click at [469, 126] on div at bounding box center [424, 133] width 274 height 60
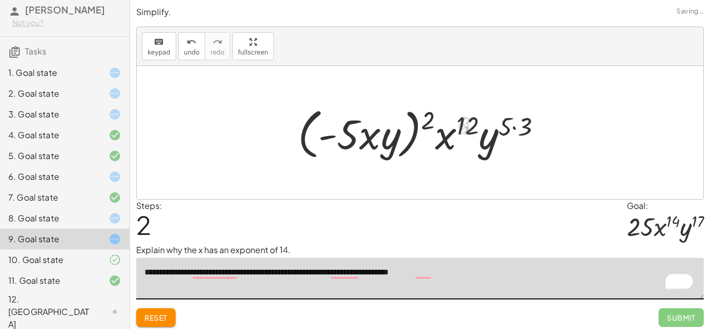
click at [496, 284] on textarea "**********" at bounding box center [419, 279] width 567 height 42
click at [477, 270] on textarea "**********" at bounding box center [419, 279] width 567 height 42
click at [518, 131] on div at bounding box center [423, 133] width 262 height 60
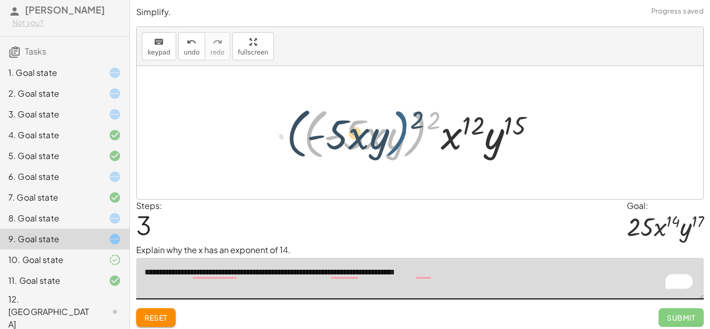
drag, startPoint x: 425, startPoint y: 123, endPoint x: 407, endPoint y: 123, distance: 18.7
click at [407, 123] on div at bounding box center [423, 133] width 251 height 60
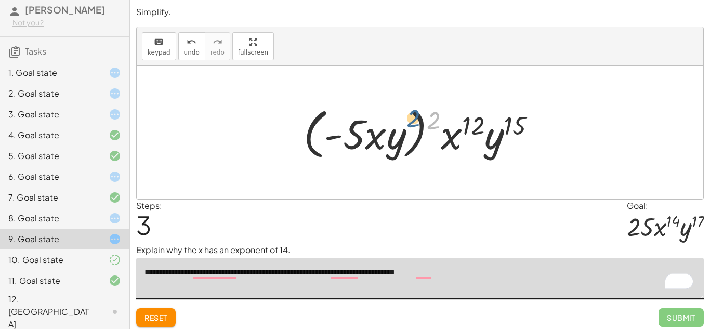
drag, startPoint x: 431, startPoint y: 124, endPoint x: 407, endPoint y: 121, distance: 24.1
click at [407, 121] on div at bounding box center [423, 133] width 251 height 60
drag, startPoint x: 431, startPoint y: 123, endPoint x: 393, endPoint y: 124, distance: 38.5
click at [393, 124] on div at bounding box center [423, 133] width 251 height 60
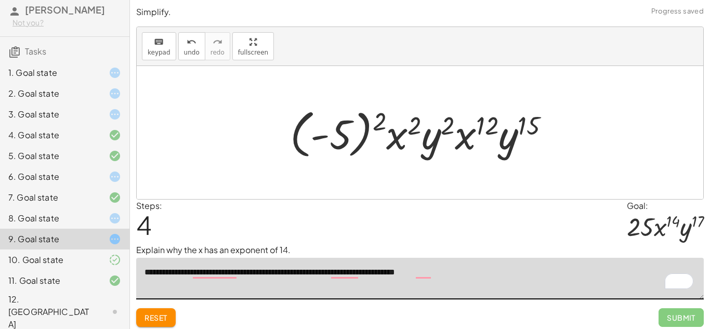
click at [352, 134] on div at bounding box center [424, 133] width 278 height 58
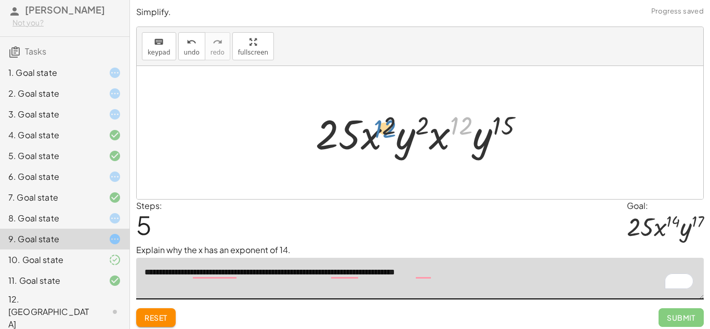
drag, startPoint x: 451, startPoint y: 135, endPoint x: 379, endPoint y: 137, distance: 72.3
click at [379, 137] on div at bounding box center [423, 133] width 227 height 54
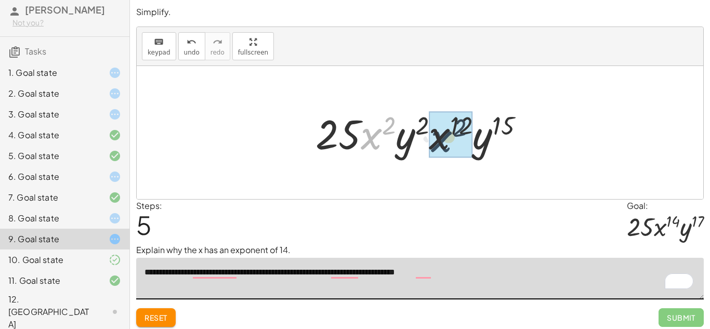
drag, startPoint x: 370, startPoint y: 140, endPoint x: 424, endPoint y: 141, distance: 54.0
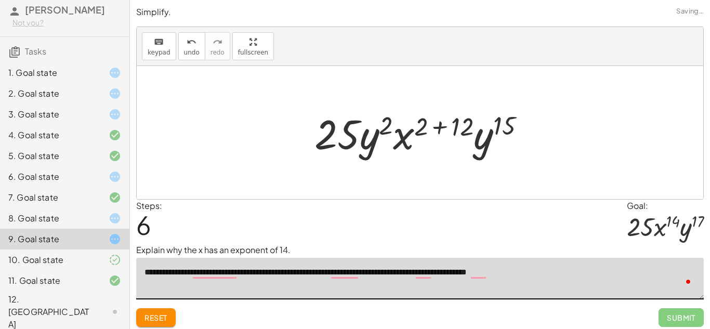
click at [164, 311] on button "Reset" at bounding box center [155, 317] width 39 height 19
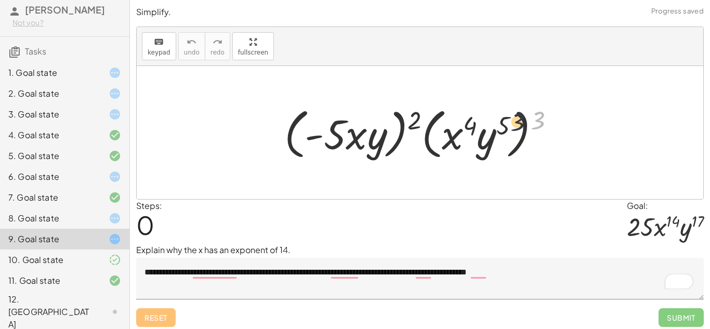
drag, startPoint x: 536, startPoint y: 124, endPoint x: 506, endPoint y: 125, distance: 29.6
click at [506, 125] on div at bounding box center [423, 133] width 289 height 60
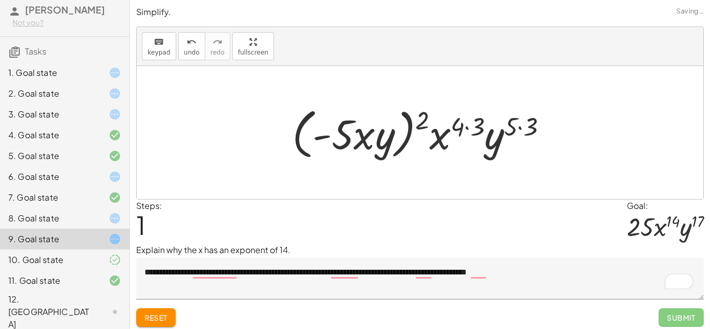
click at [460, 129] on div at bounding box center [424, 133] width 274 height 60
click at [466, 129] on div at bounding box center [424, 133] width 274 height 60
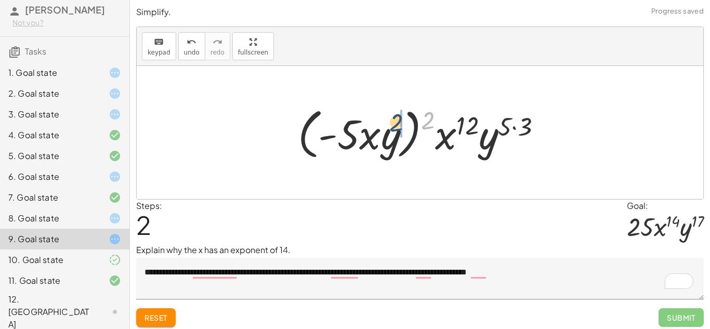
drag, startPoint x: 426, startPoint y: 123, endPoint x: 393, endPoint y: 125, distance: 33.8
click at [393, 125] on div at bounding box center [423, 133] width 262 height 60
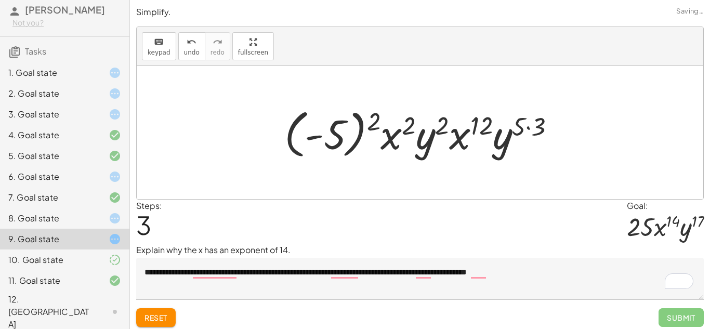
click at [402, 129] on div at bounding box center [424, 133] width 290 height 58
click at [580, 277] on textarea "**********" at bounding box center [419, 279] width 567 height 42
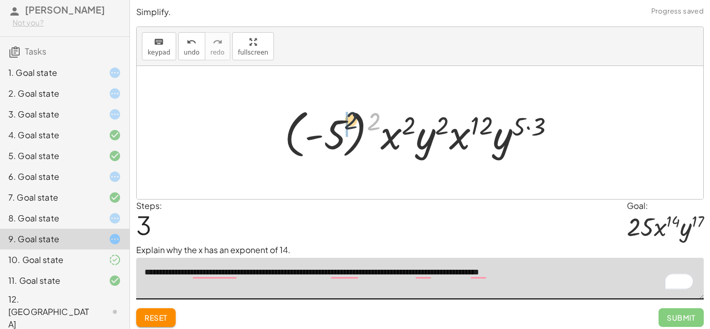
drag, startPoint x: 370, startPoint y: 125, endPoint x: 342, endPoint y: 124, distance: 28.6
click at [342, 124] on div at bounding box center [424, 133] width 290 height 58
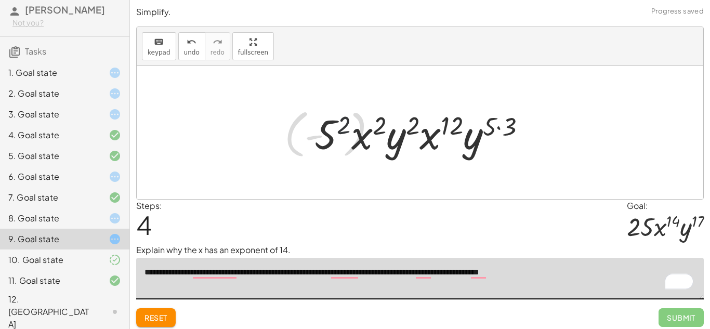
click at [326, 134] on div at bounding box center [424, 133] width 230 height 54
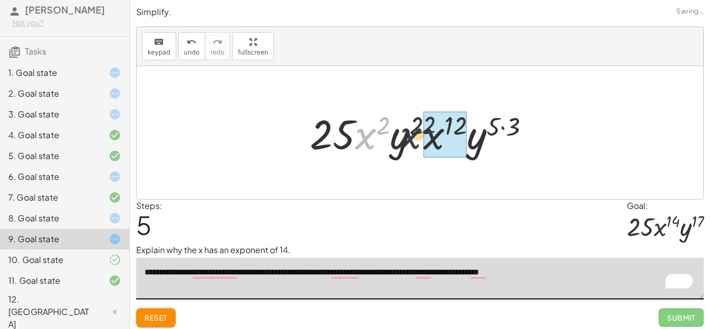
drag, startPoint x: 368, startPoint y: 137, endPoint x: 422, endPoint y: 137, distance: 54.0
click at [422, 137] on div at bounding box center [423, 133] width 238 height 54
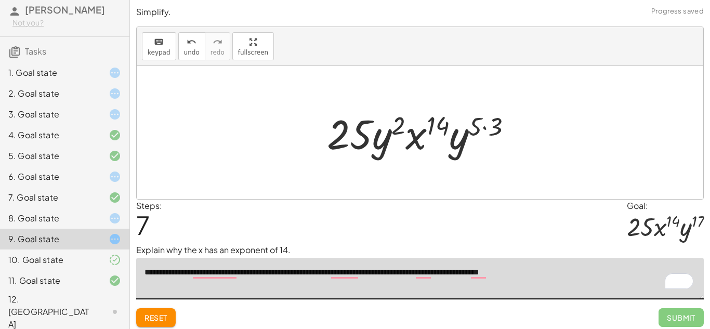
click at [487, 130] on div at bounding box center [424, 133] width 204 height 54
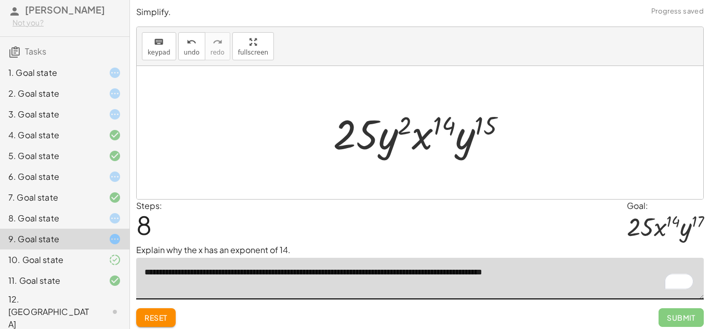
click at [585, 269] on textarea "**********" at bounding box center [419, 279] width 567 height 42
type textarea "**********"
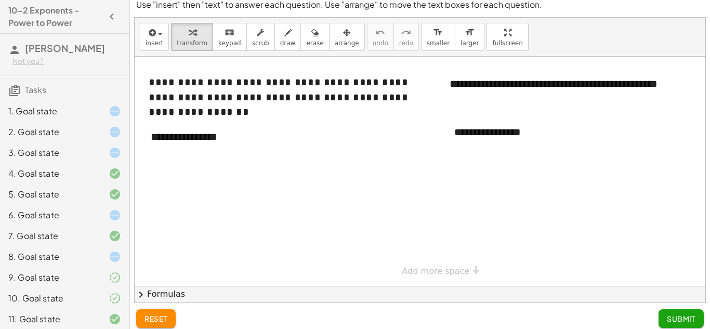
click at [83, 117] on div "1. Goal state" at bounding box center [50, 111] width 84 height 12
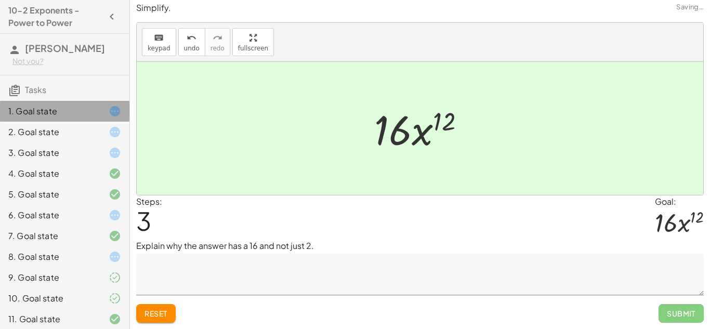
scroll to position [4, 0]
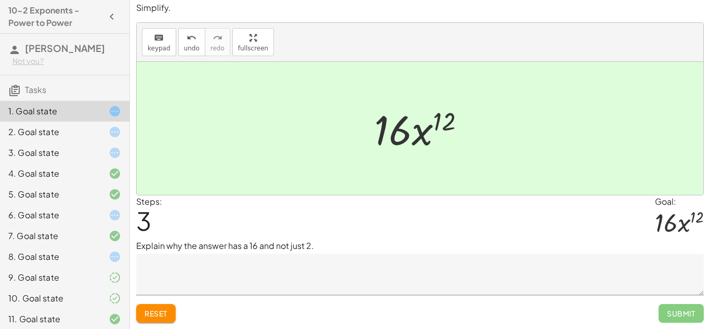
click at [166, 312] on span "Reset" at bounding box center [155, 313] width 23 height 9
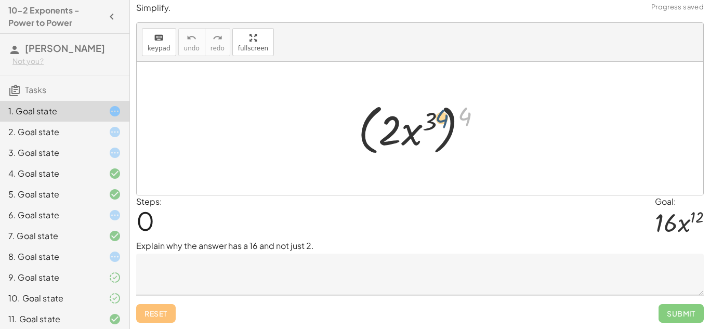
drag, startPoint x: 467, startPoint y: 117, endPoint x: 444, endPoint y: 119, distance: 23.5
click at [444, 119] on div at bounding box center [424, 129] width 142 height 60
drag, startPoint x: 466, startPoint y: 118, endPoint x: 434, endPoint y: 117, distance: 32.2
click at [434, 117] on div at bounding box center [424, 129] width 142 height 60
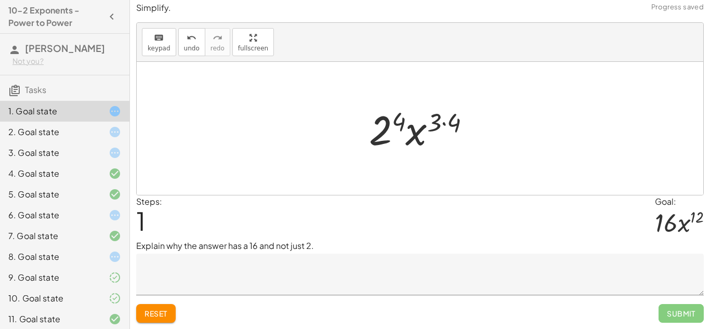
click at [448, 123] on div at bounding box center [424, 129] width 121 height 54
click at [201, 285] on textarea at bounding box center [419, 275] width 567 height 42
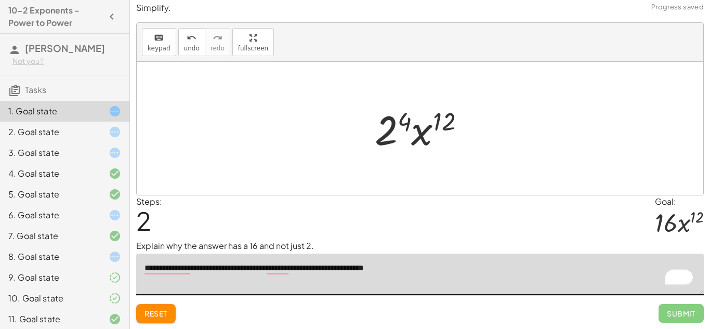
click at [395, 133] on div at bounding box center [423, 129] width 109 height 54
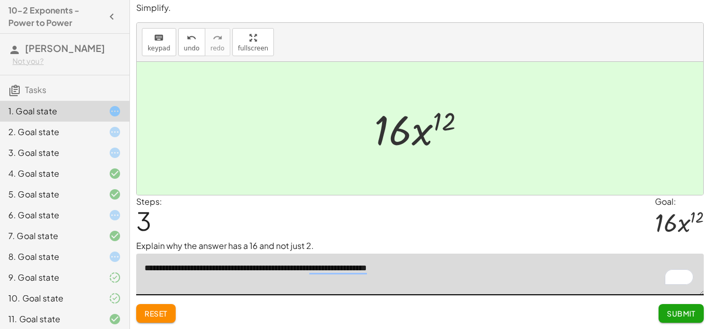
click at [166, 306] on button "Reset" at bounding box center [155, 313] width 39 height 19
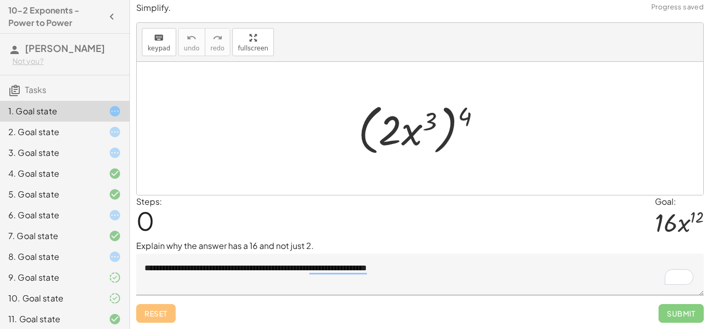
click at [294, 267] on textarea "**********" at bounding box center [419, 275] width 567 height 42
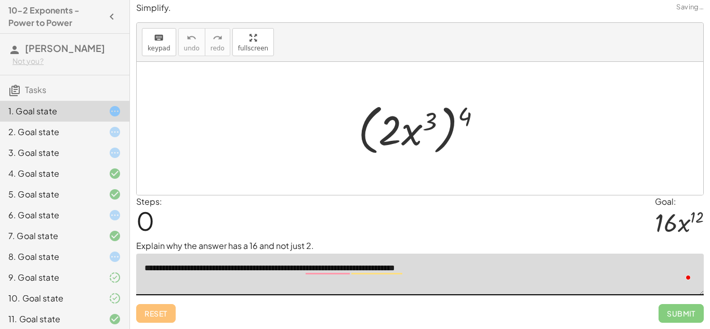
type textarea "**********"
click at [487, 260] on textarea "**********" at bounding box center [419, 275] width 567 height 42
click at [518, 257] on textarea "**********" at bounding box center [419, 275] width 567 height 42
drag, startPoint x: 462, startPoint y: 115, endPoint x: 432, endPoint y: 121, distance: 31.2
click at [432, 121] on div at bounding box center [424, 129] width 142 height 60
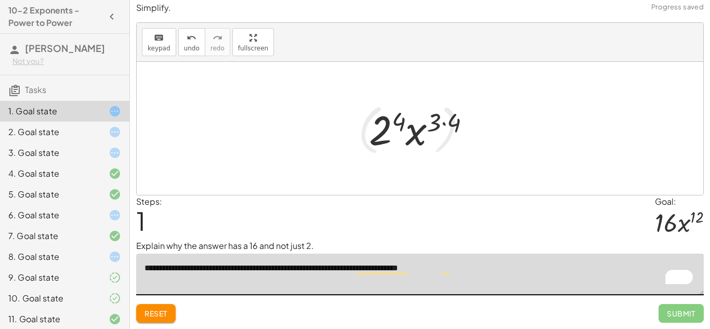
click at [449, 117] on div at bounding box center [424, 129] width 121 height 54
click at [384, 126] on div at bounding box center [423, 129] width 109 height 54
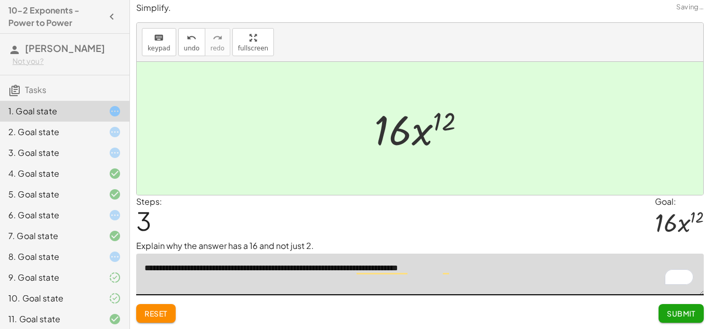
click at [674, 313] on span "Submit" at bounding box center [680, 313] width 29 height 9
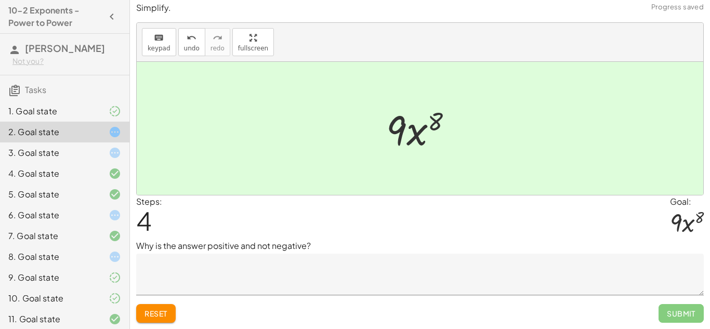
click at [100, 138] on div at bounding box center [106, 132] width 29 height 12
click at [101, 117] on div at bounding box center [106, 111] width 29 height 12
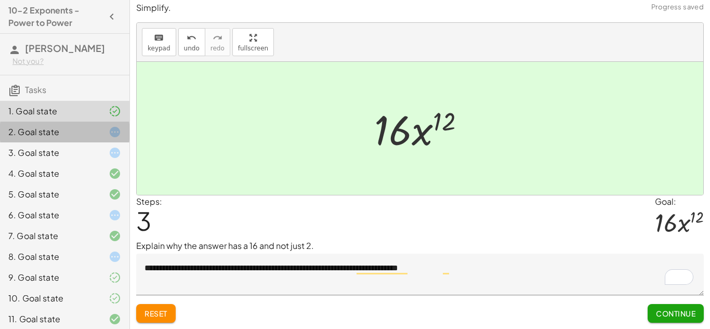
click at [99, 138] on div at bounding box center [106, 132] width 29 height 12
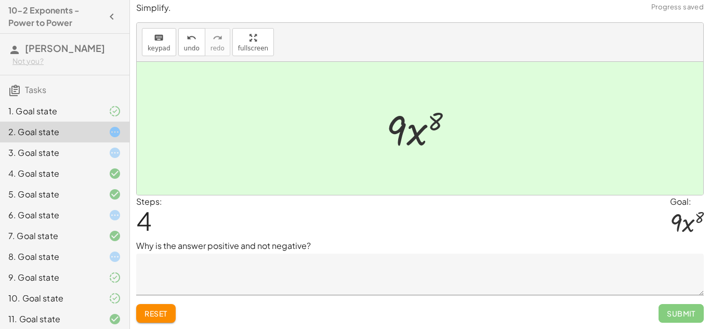
click at [68, 142] on div "1. Goal state" at bounding box center [64, 152] width 129 height 21
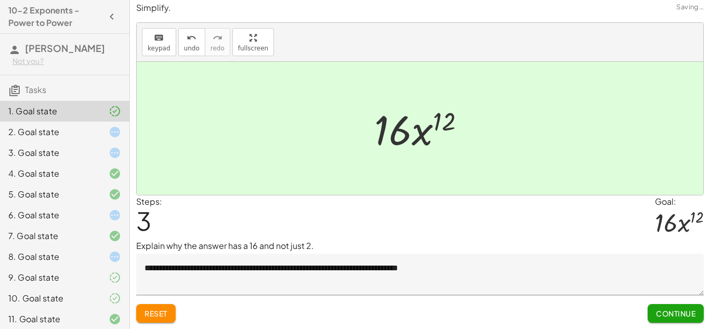
scroll to position [0, 0]
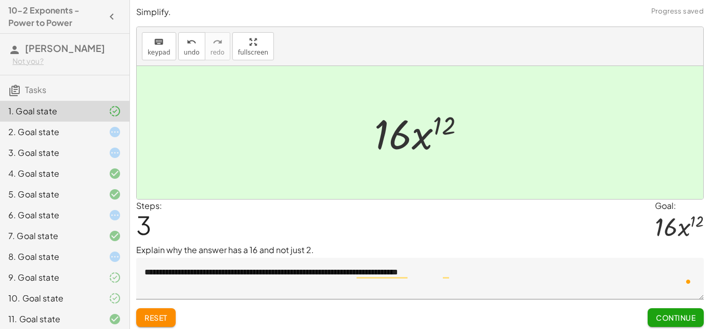
click at [500, 279] on textarea "**********" at bounding box center [419, 279] width 567 height 42
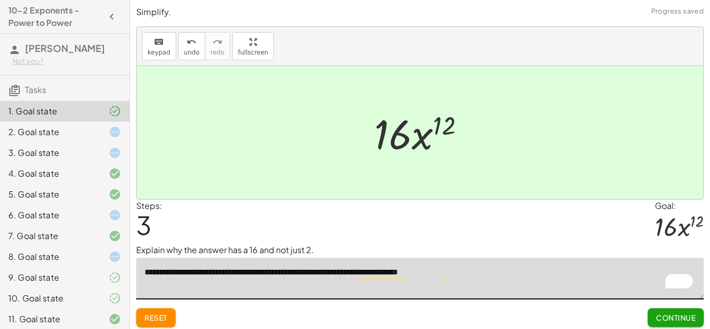
click at [692, 322] on span "Continue" at bounding box center [675, 317] width 39 height 9
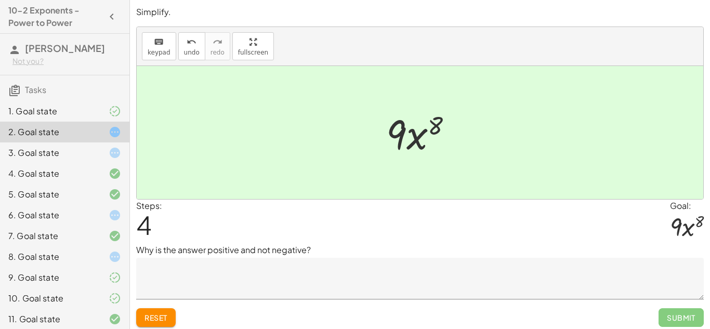
click at [163, 314] on span "Reset" at bounding box center [155, 317] width 23 height 9
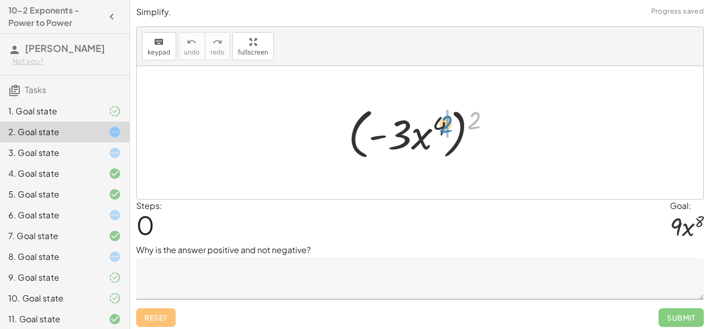
drag, startPoint x: 471, startPoint y: 120, endPoint x: 442, endPoint y: 124, distance: 28.9
click at [442, 124] on div at bounding box center [423, 133] width 161 height 60
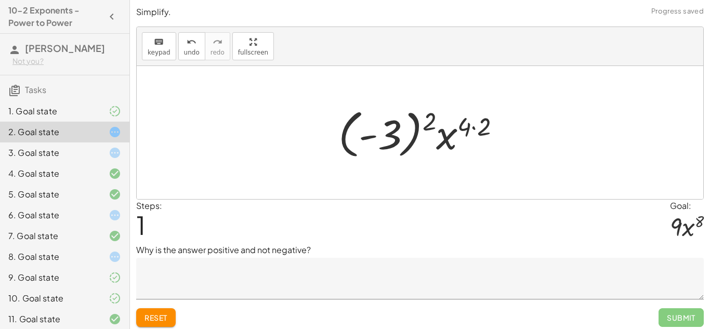
click at [473, 129] on div at bounding box center [423, 133] width 181 height 58
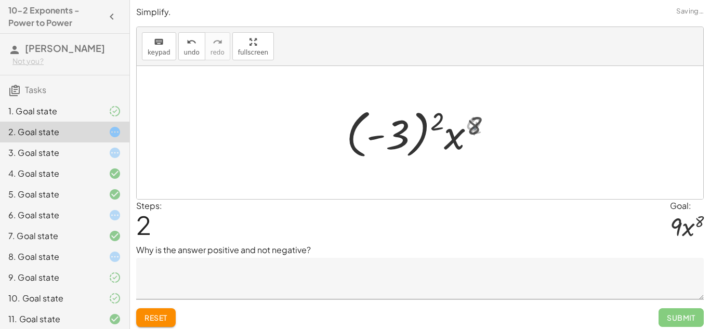
click at [414, 125] on div at bounding box center [423, 133] width 163 height 58
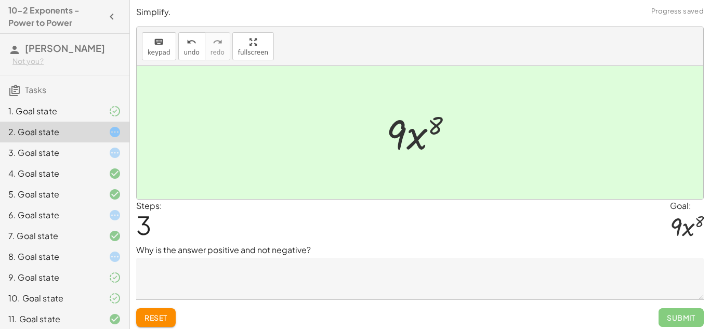
scroll to position [38, 0]
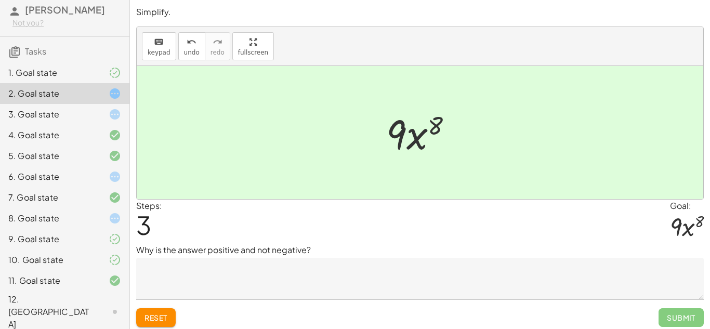
click at [97, 145] on div "3. Goal state" at bounding box center [64, 155] width 129 height 21
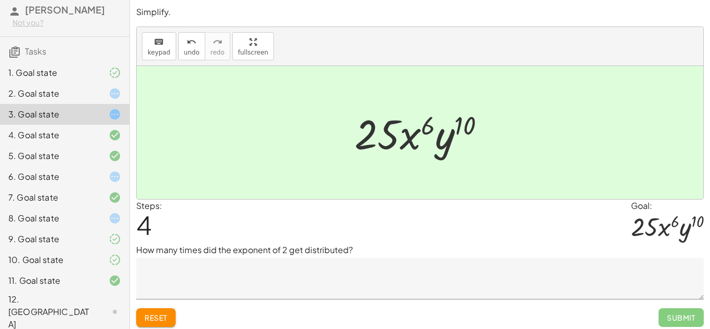
click at [167, 311] on button "Reset" at bounding box center [155, 317] width 39 height 19
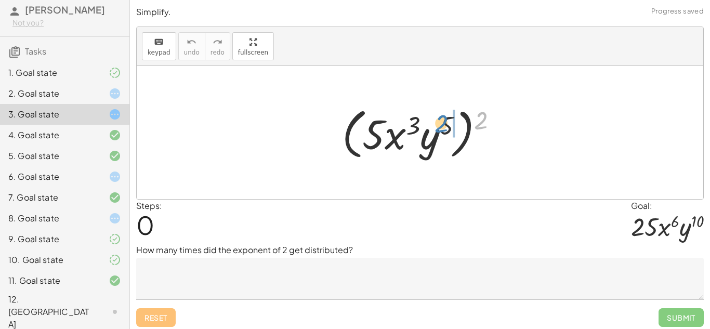
drag, startPoint x: 479, startPoint y: 114, endPoint x: 441, endPoint y: 116, distance: 38.5
click at [441, 116] on div at bounding box center [424, 133] width 174 height 60
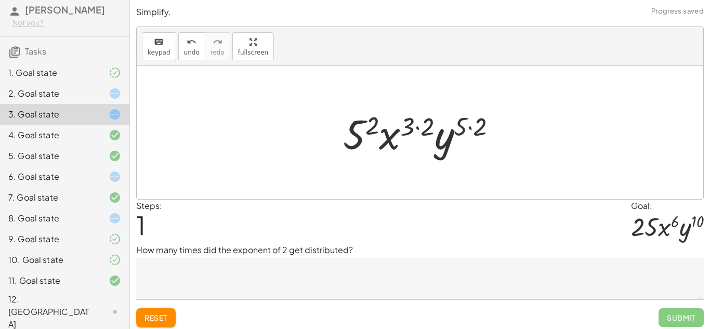
click at [473, 126] on div at bounding box center [424, 133] width 172 height 54
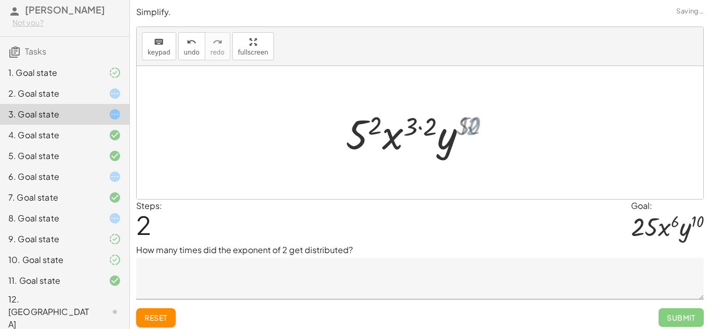
click at [417, 124] on div at bounding box center [423, 133] width 161 height 54
click at [420, 125] on div at bounding box center [423, 133] width 161 height 54
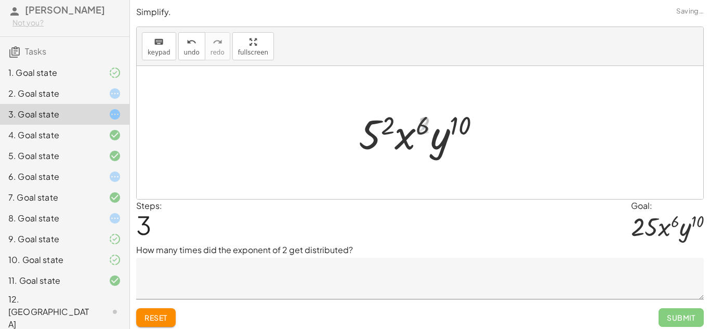
click at [393, 129] on div at bounding box center [423, 133] width 140 height 54
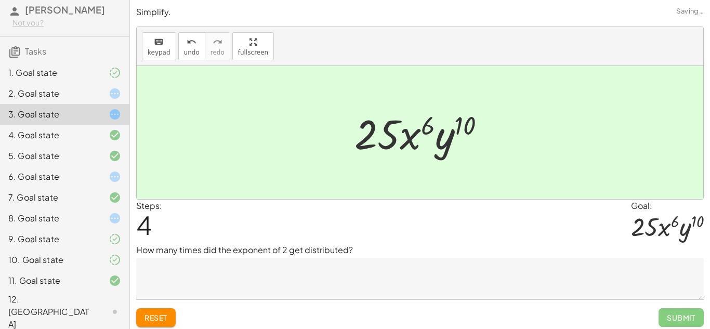
click at [366, 258] on textarea at bounding box center [419, 279] width 567 height 42
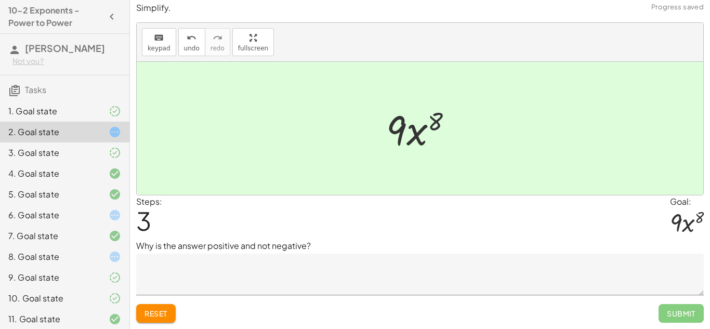
scroll to position [38, 0]
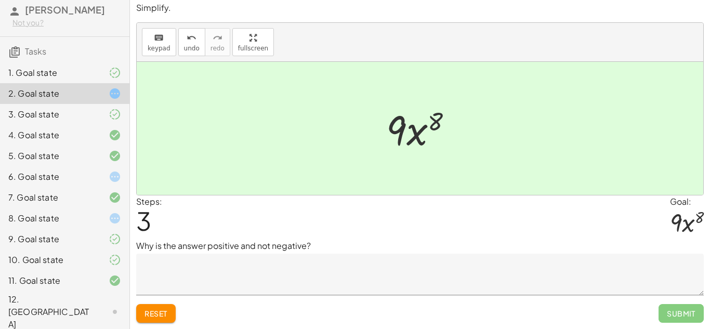
click at [95, 141] on div at bounding box center [106, 135] width 29 height 12
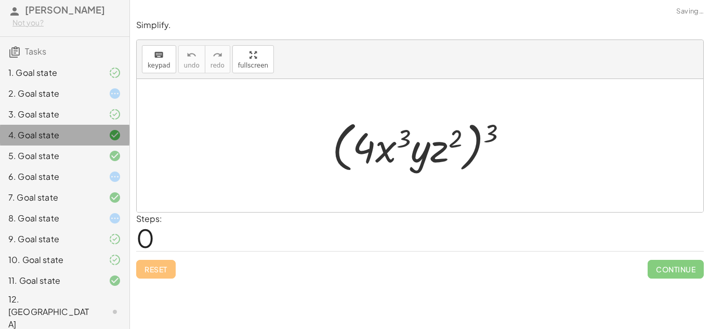
scroll to position [0, 0]
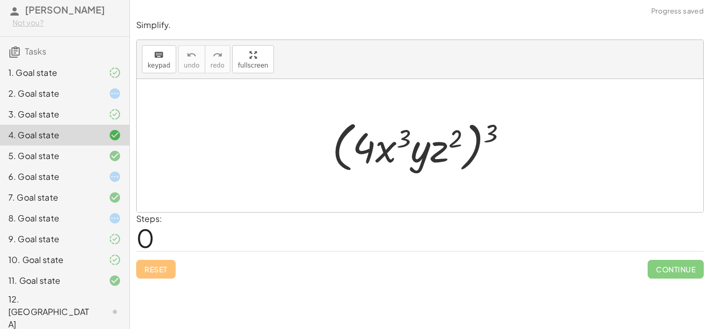
click at [233, 219] on div "Steps: 0" at bounding box center [419, 231] width 567 height 38
drag, startPoint x: 488, startPoint y: 131, endPoint x: 459, endPoint y: 133, distance: 29.2
click at [459, 133] on div at bounding box center [424, 146] width 194 height 60
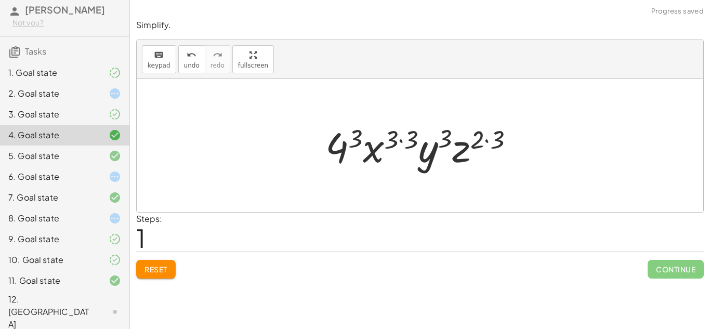
click at [487, 138] on div at bounding box center [423, 146] width 207 height 54
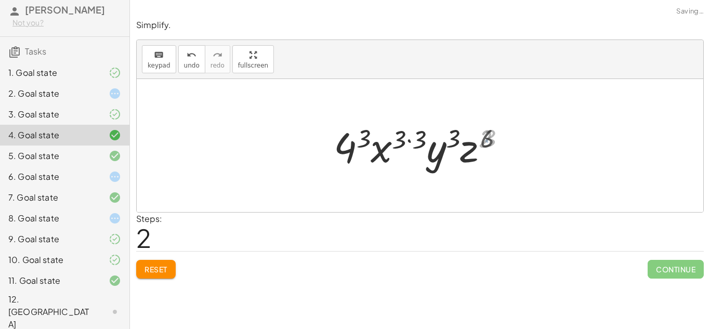
click at [417, 137] on div at bounding box center [424, 146] width 188 height 54
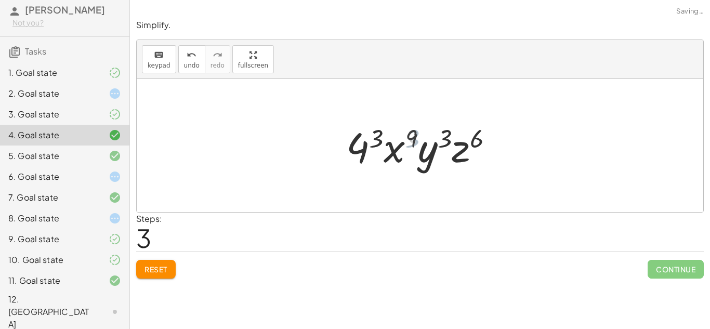
click at [369, 139] on div at bounding box center [423, 146] width 165 height 54
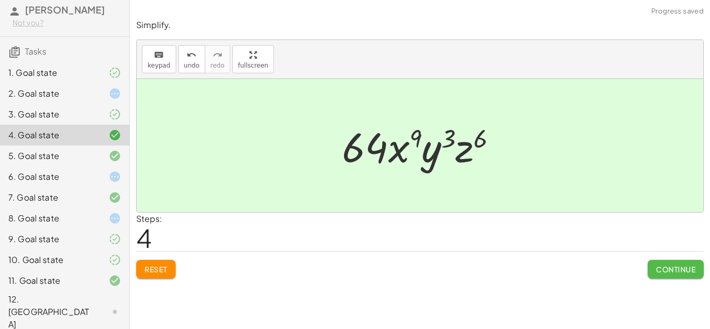
click at [676, 265] on span "Continue" at bounding box center [675, 268] width 39 height 9
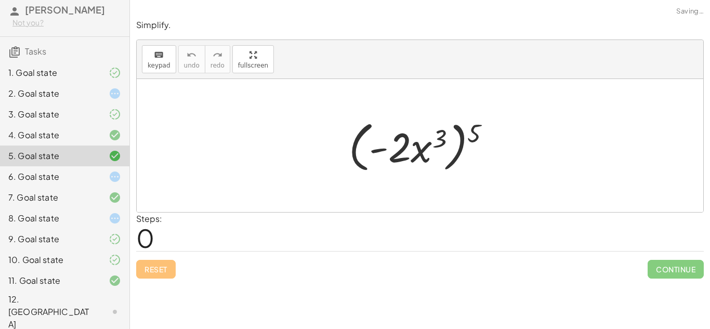
click at [87, 183] on div "6. Goal state" at bounding box center [50, 176] width 84 height 12
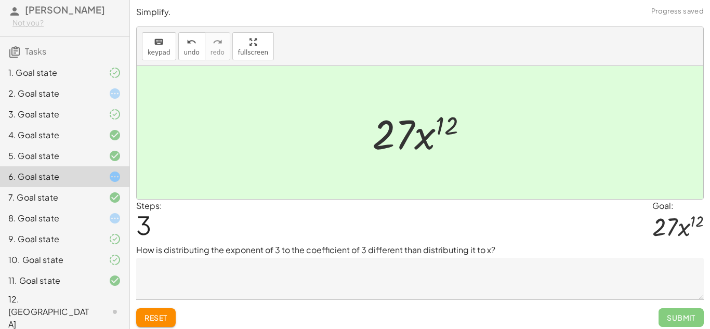
click at [84, 162] on div "5. Goal state" at bounding box center [50, 156] width 84 height 12
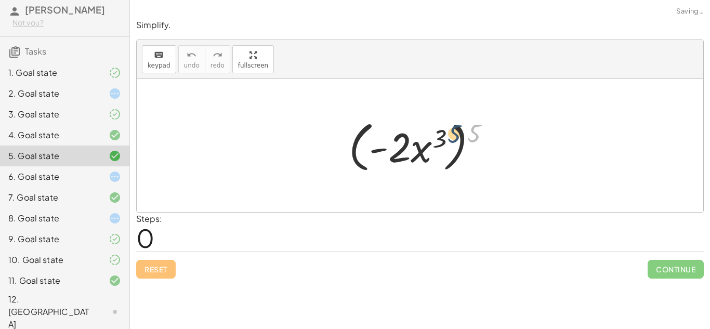
drag, startPoint x: 471, startPoint y: 135, endPoint x: 448, endPoint y: 135, distance: 22.9
click at [448, 135] on div at bounding box center [423, 146] width 161 height 60
drag, startPoint x: 475, startPoint y: 134, endPoint x: 444, endPoint y: 132, distance: 31.2
click at [444, 132] on div at bounding box center [423, 146] width 161 height 60
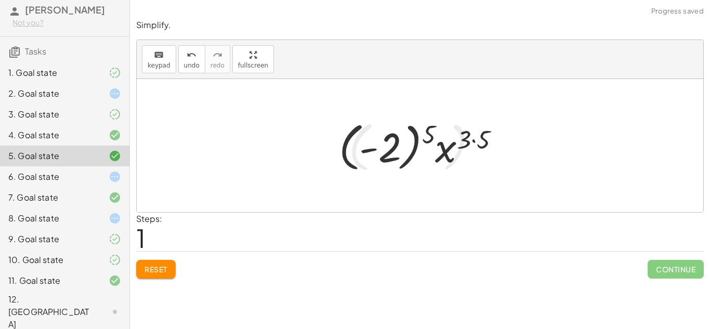
click at [471, 136] on div at bounding box center [424, 146] width 180 height 58
click at [400, 144] on div at bounding box center [423, 146] width 168 height 58
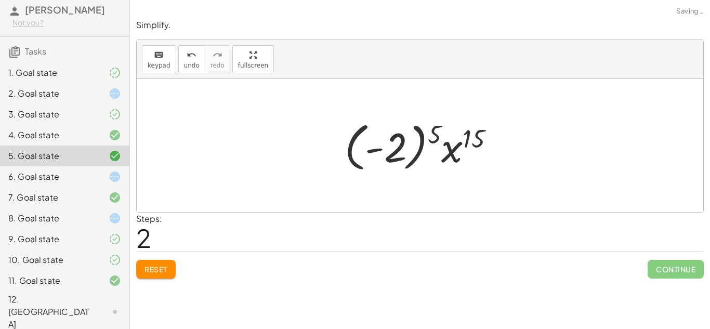
click at [411, 131] on div at bounding box center [423, 146] width 168 height 58
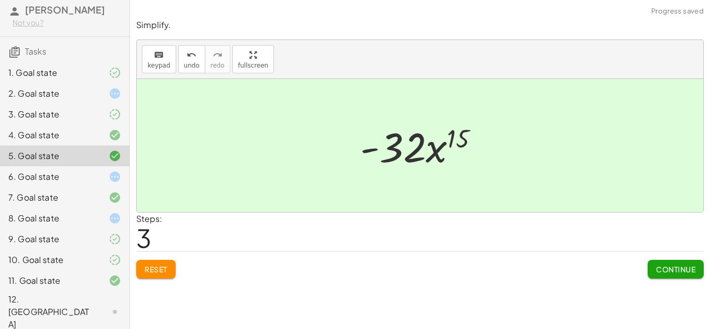
click at [685, 273] on span "Continue" at bounding box center [675, 268] width 39 height 9
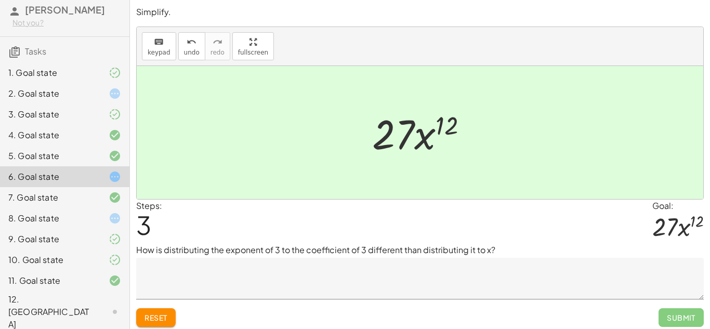
click at [92, 249] on div "8. Goal state" at bounding box center [64, 259] width 129 height 21
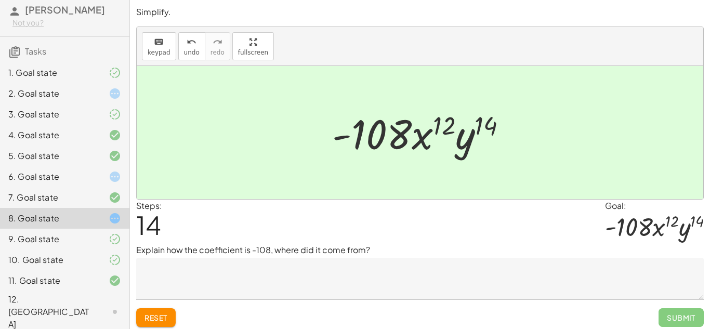
click at [101, 245] on div at bounding box center [106, 239] width 29 height 12
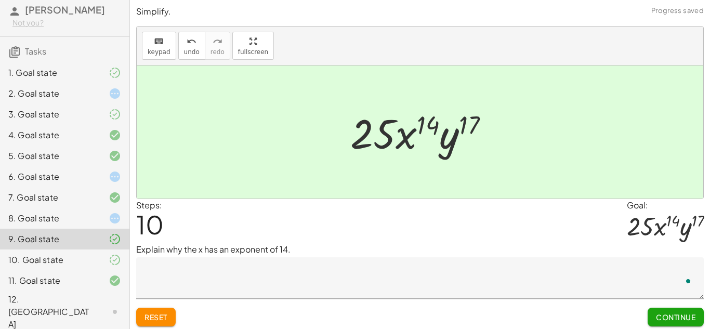
scroll to position [4, 0]
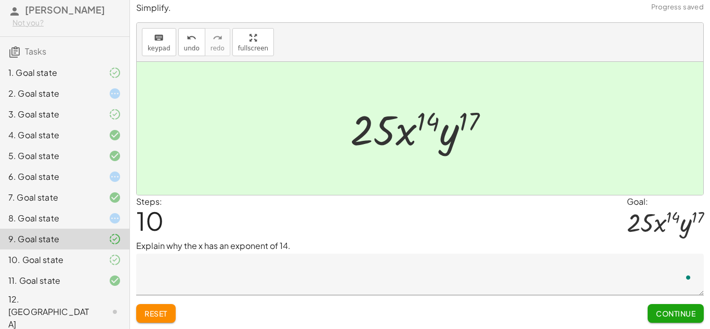
click at [114, 266] on icon at bounding box center [115, 260] width 12 height 12
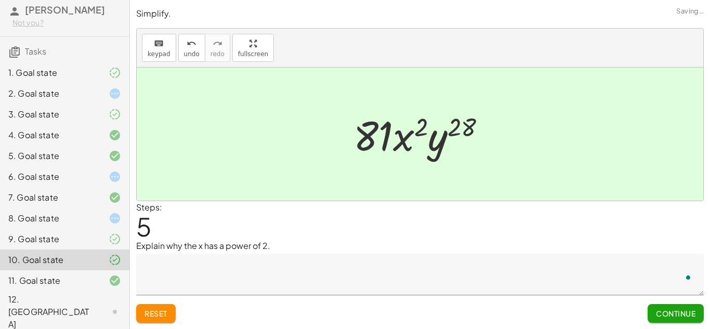
click at [114, 287] on icon at bounding box center [115, 280] width 12 height 12
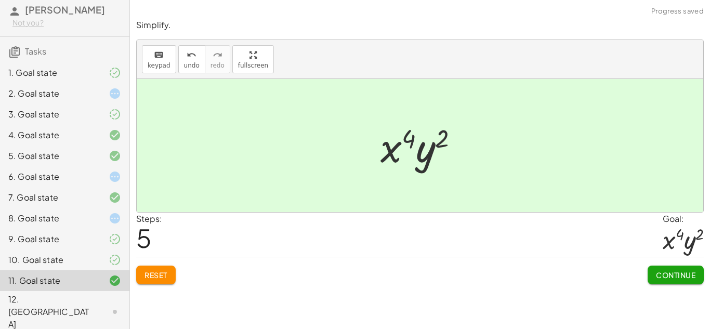
click at [109, 312] on icon at bounding box center [115, 311] width 12 height 12
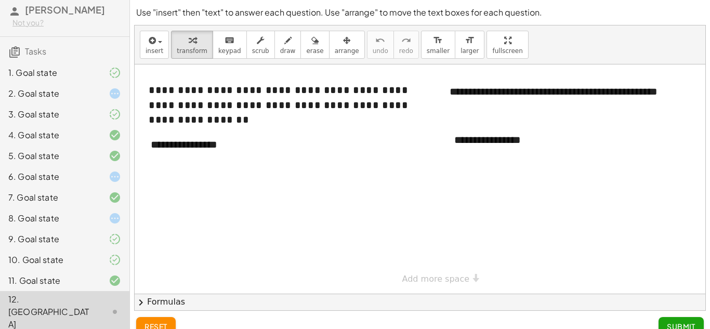
scroll to position [15, 0]
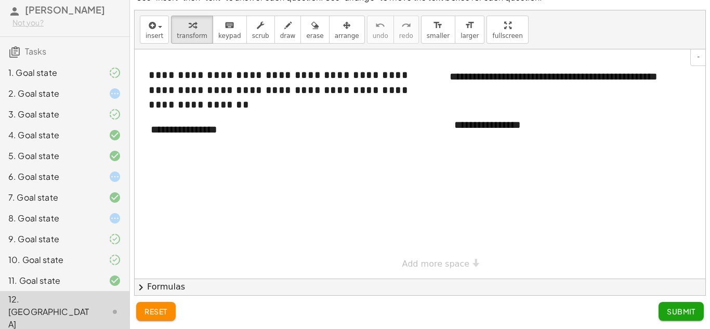
click at [604, 83] on div "**********" at bounding box center [583, 77] width 289 height 36
click at [531, 100] on div at bounding box center [433, 163] width 596 height 229
click at [546, 87] on div "**********" at bounding box center [583, 77] width 289 height 36
click at [526, 131] on div "**********" at bounding box center [522, 125] width 156 height 36
click at [567, 129] on div "**********" at bounding box center [522, 125] width 156 height 36
